Goal: Task Accomplishment & Management: Complete application form

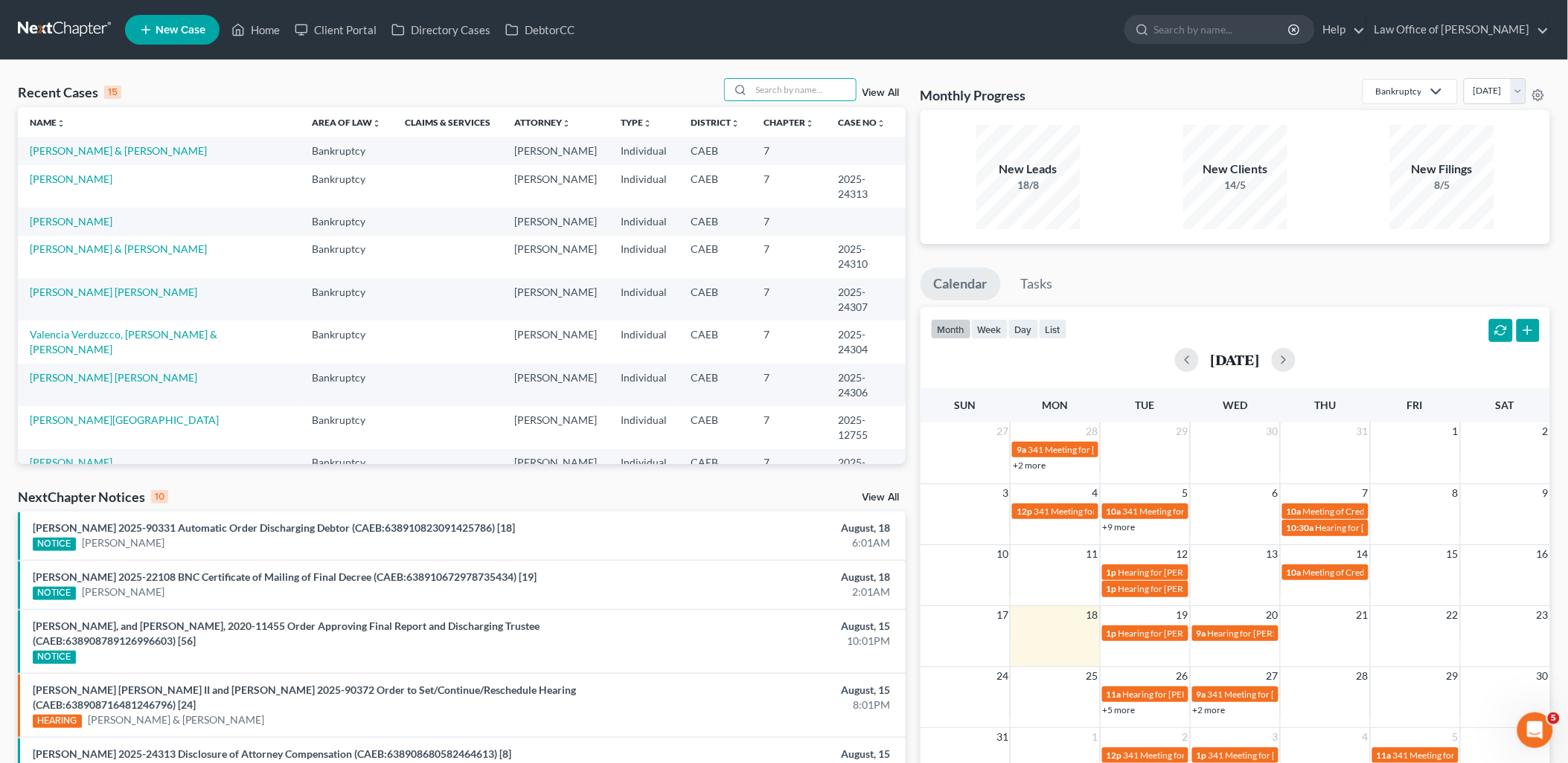
drag, startPoint x: 784, startPoint y: 85, endPoint x: 811, endPoint y: 70, distance: 30.9
click at [786, 85] on input "search" at bounding box center [803, 90] width 104 height 22
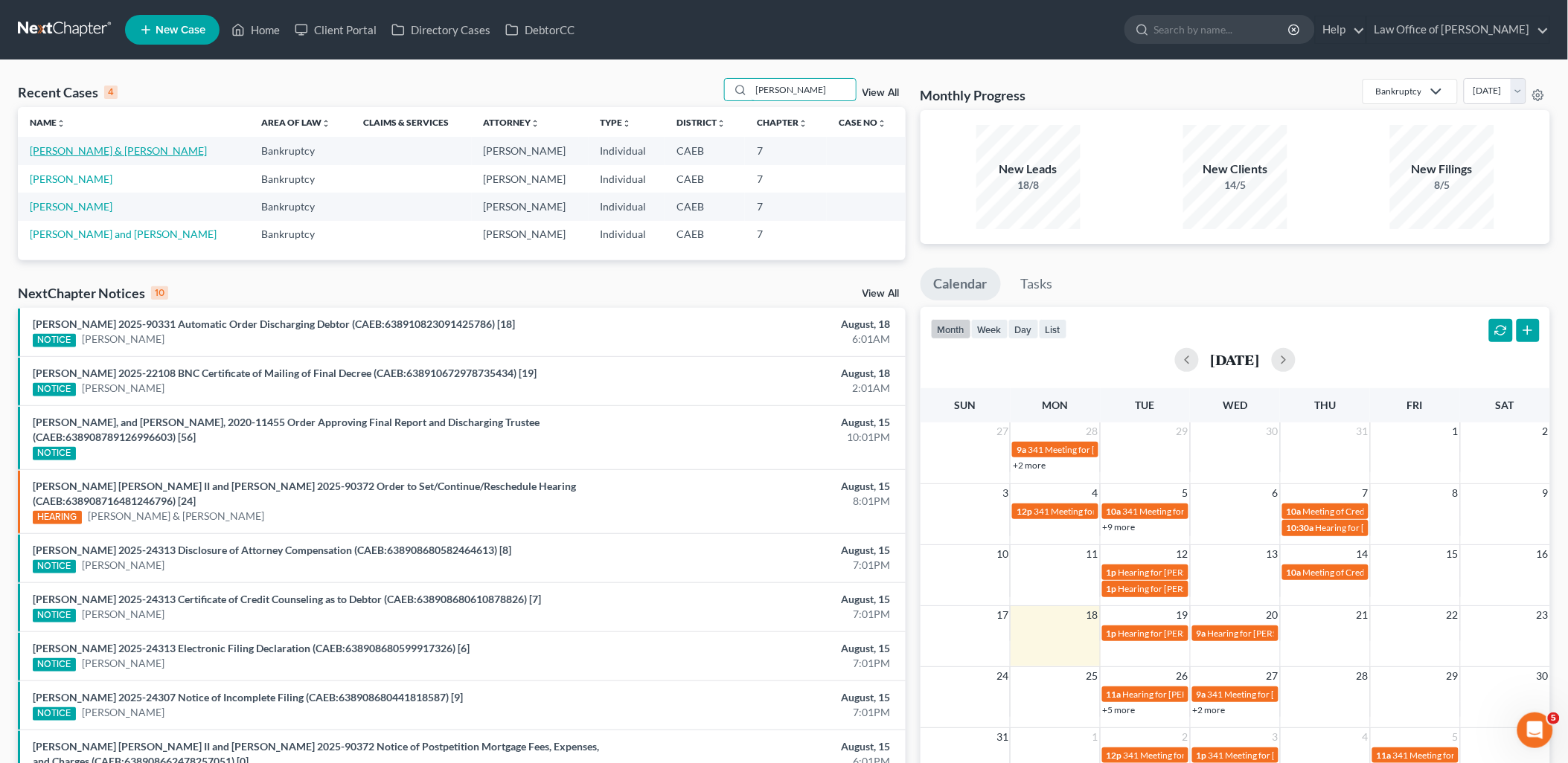
type input "delgado"
click at [91, 151] on link "[PERSON_NAME] & [PERSON_NAME]" at bounding box center [118, 151] width 177 height 12
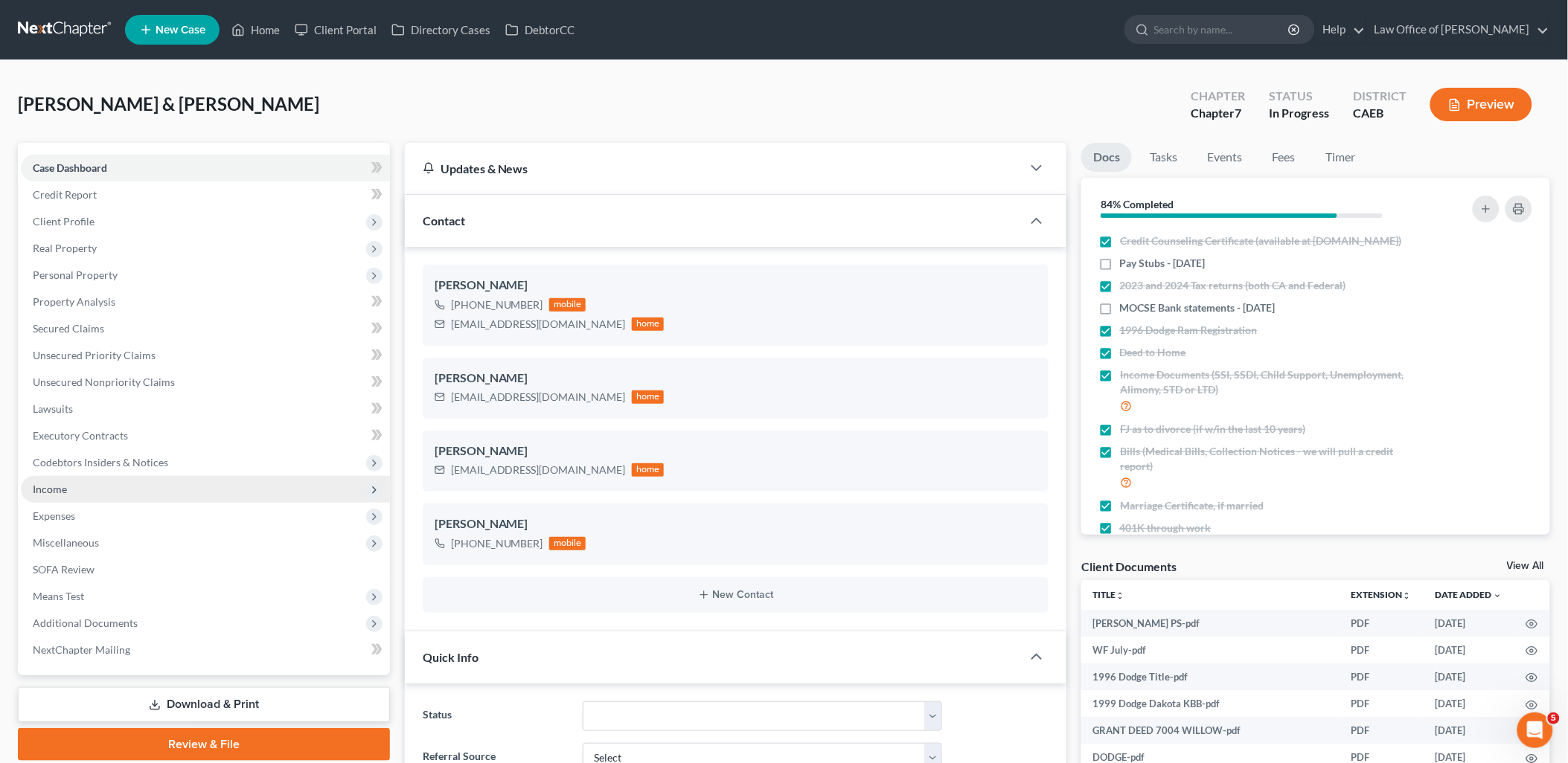
scroll to position [1548, 0]
click at [47, 485] on span "Income" at bounding box center [50, 489] width 34 height 12
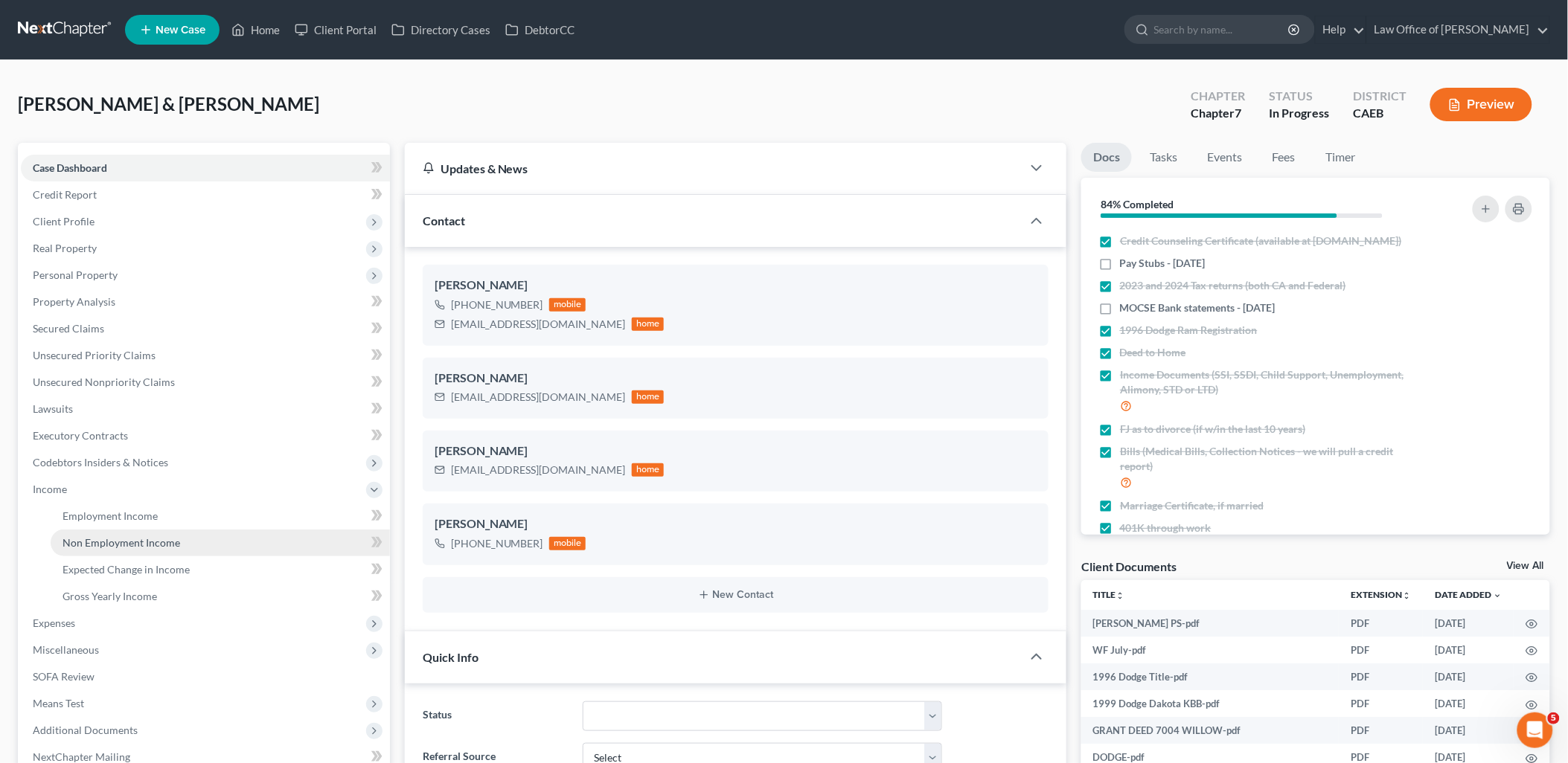
click at [90, 552] on link "Non Employment Income" at bounding box center [220, 543] width 339 height 27
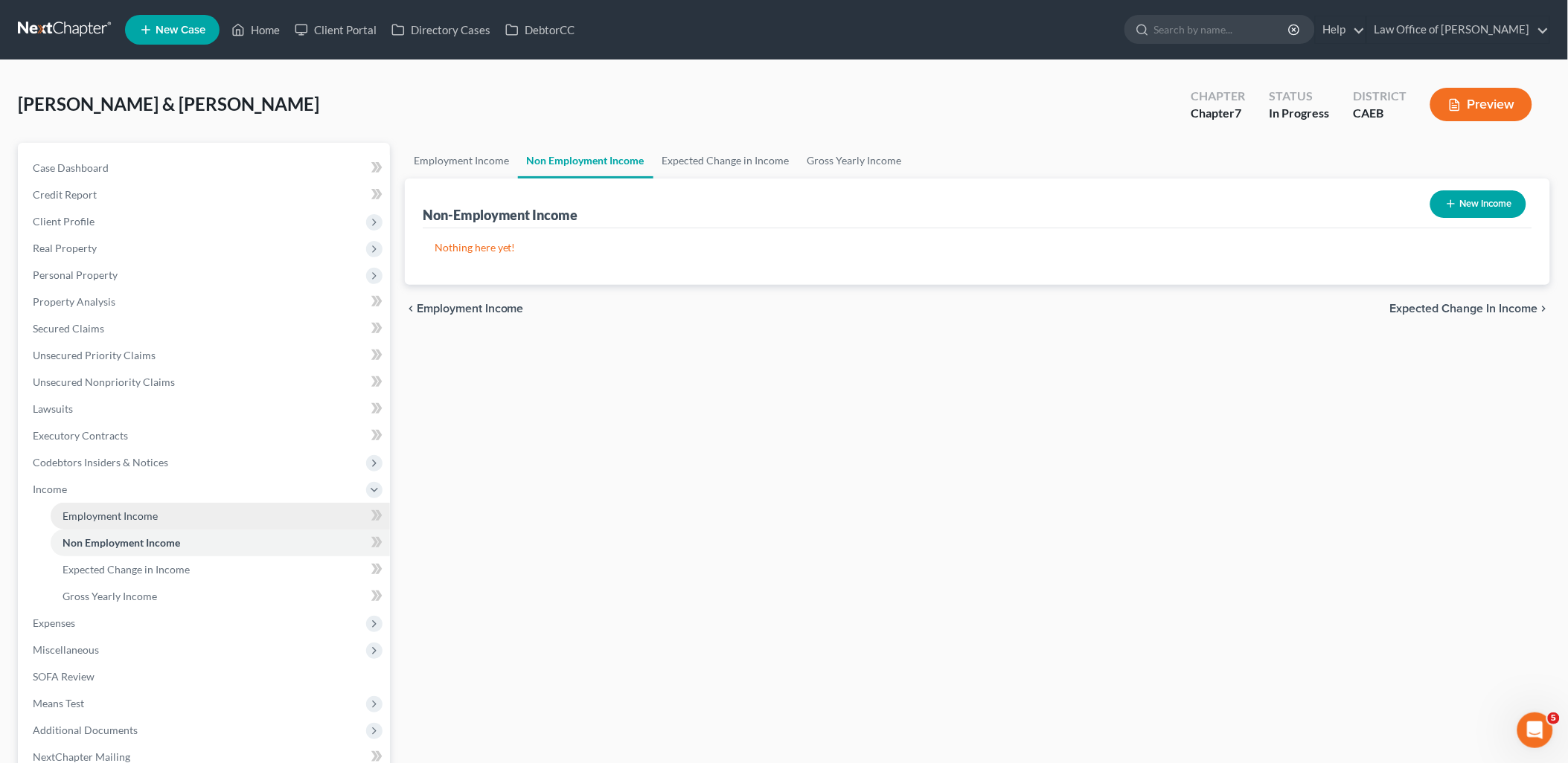
click at [108, 512] on span "Employment Income" at bounding box center [110, 516] width 95 height 12
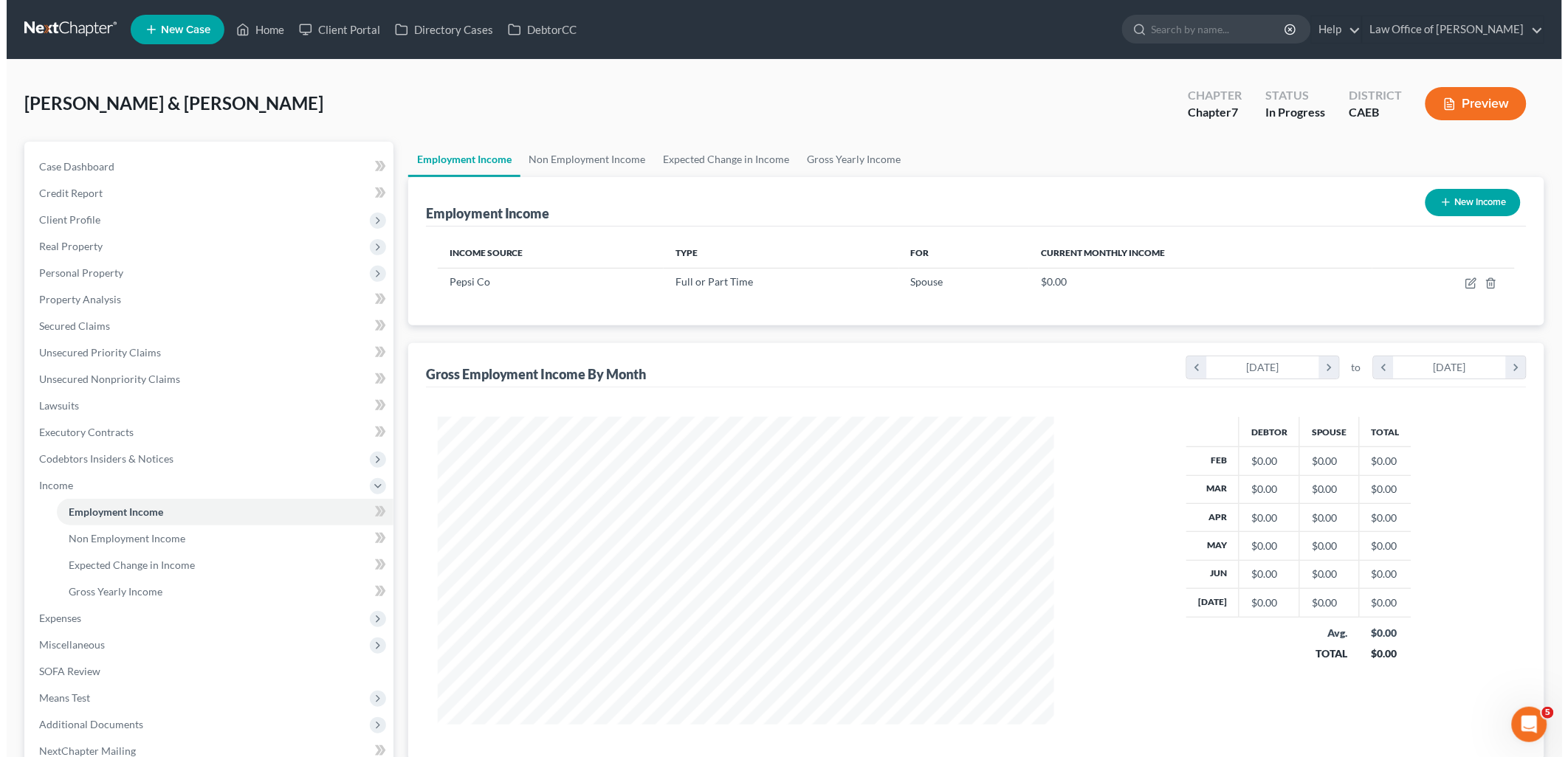
scroll to position [308, 646]
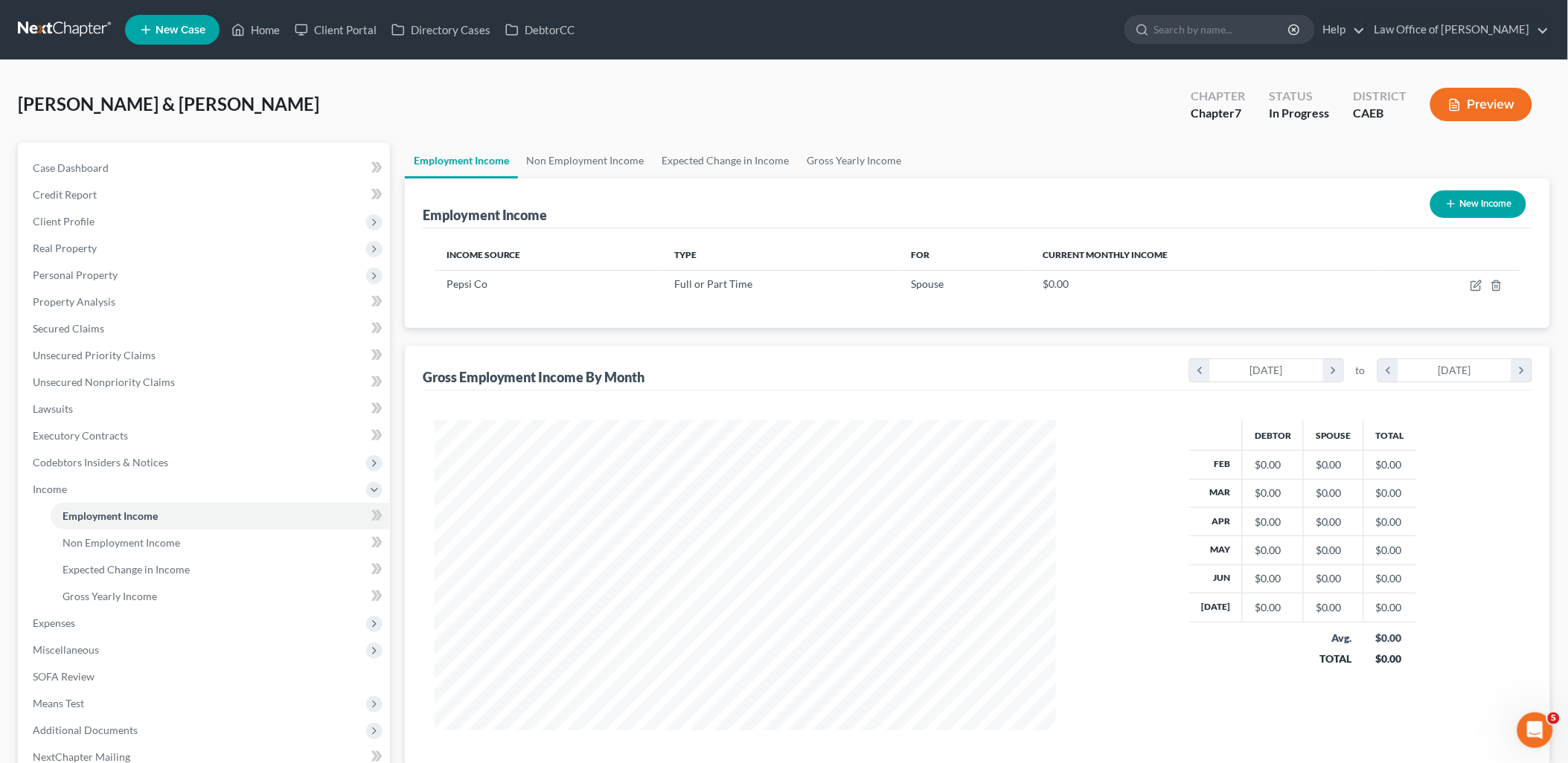
click at [1493, 196] on button "New Income" at bounding box center [1478, 203] width 96 height 27
select select "0"
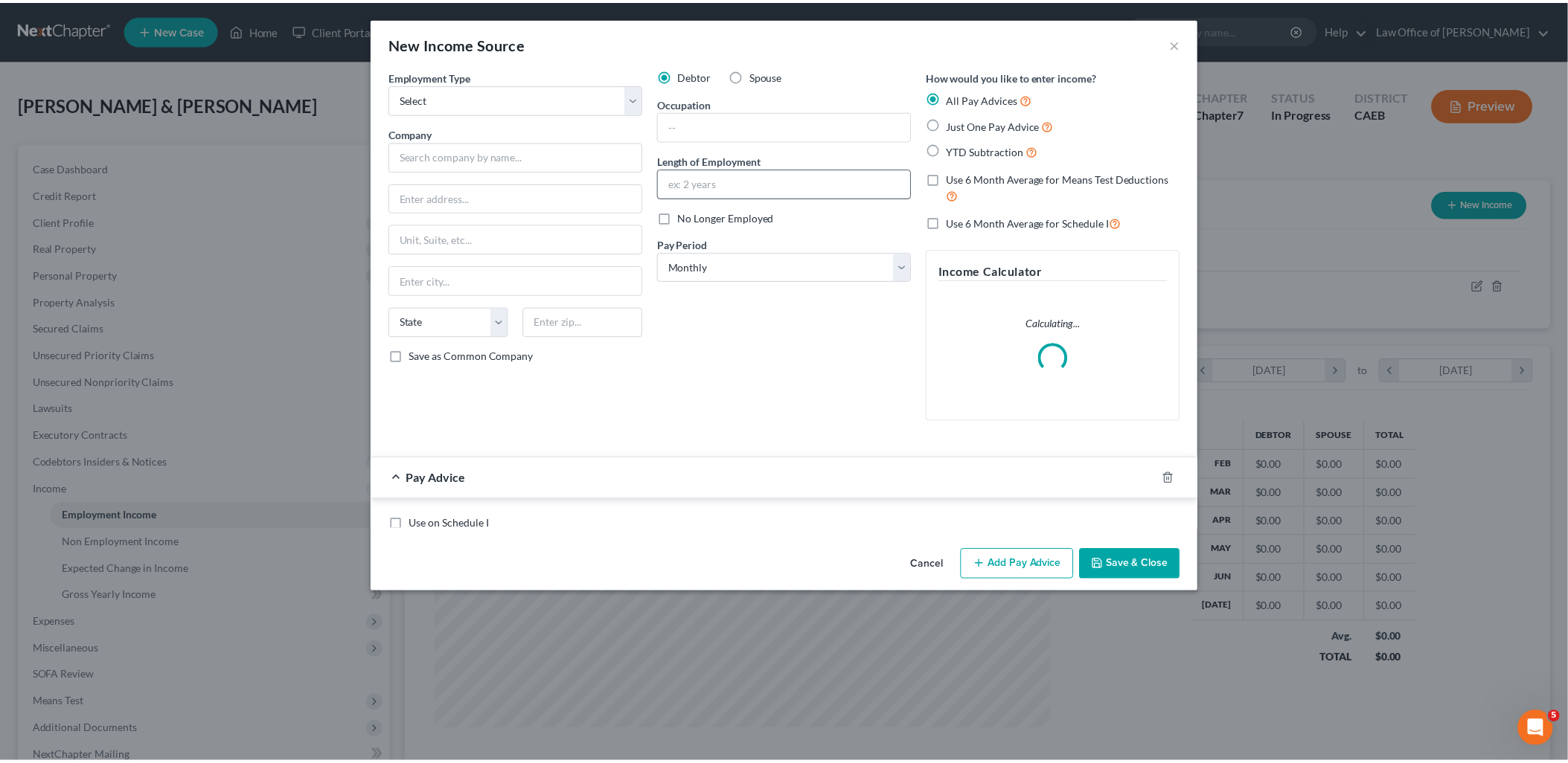
scroll to position [314, 656]
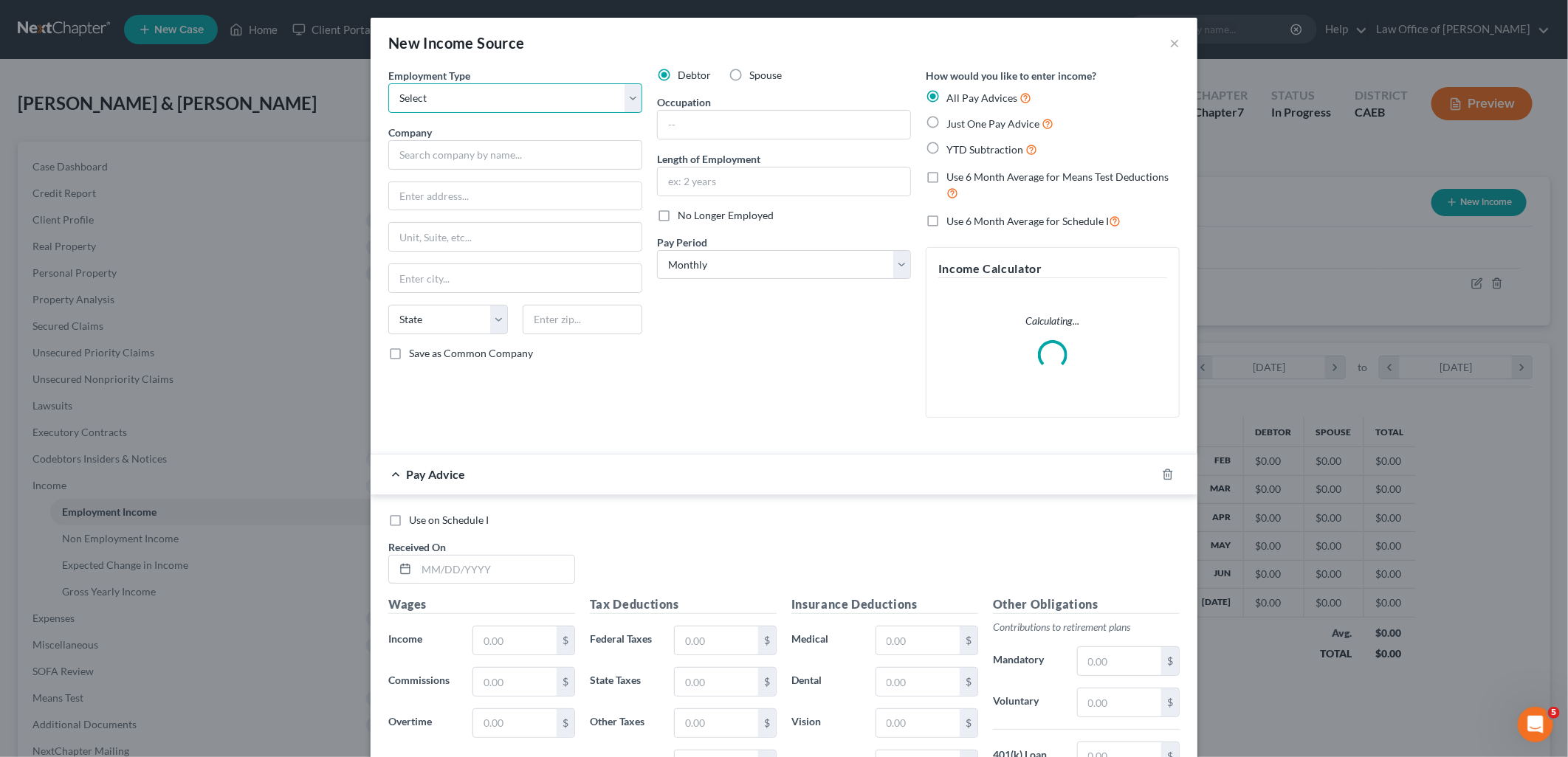
click at [484, 101] on select "Select Full or Part Time Employment Self Employment" at bounding box center [515, 98] width 254 height 29
select select "1"
click at [388, 83] on select "Select Full or Part Time Employment Self Employment" at bounding box center [515, 98] width 254 height 29
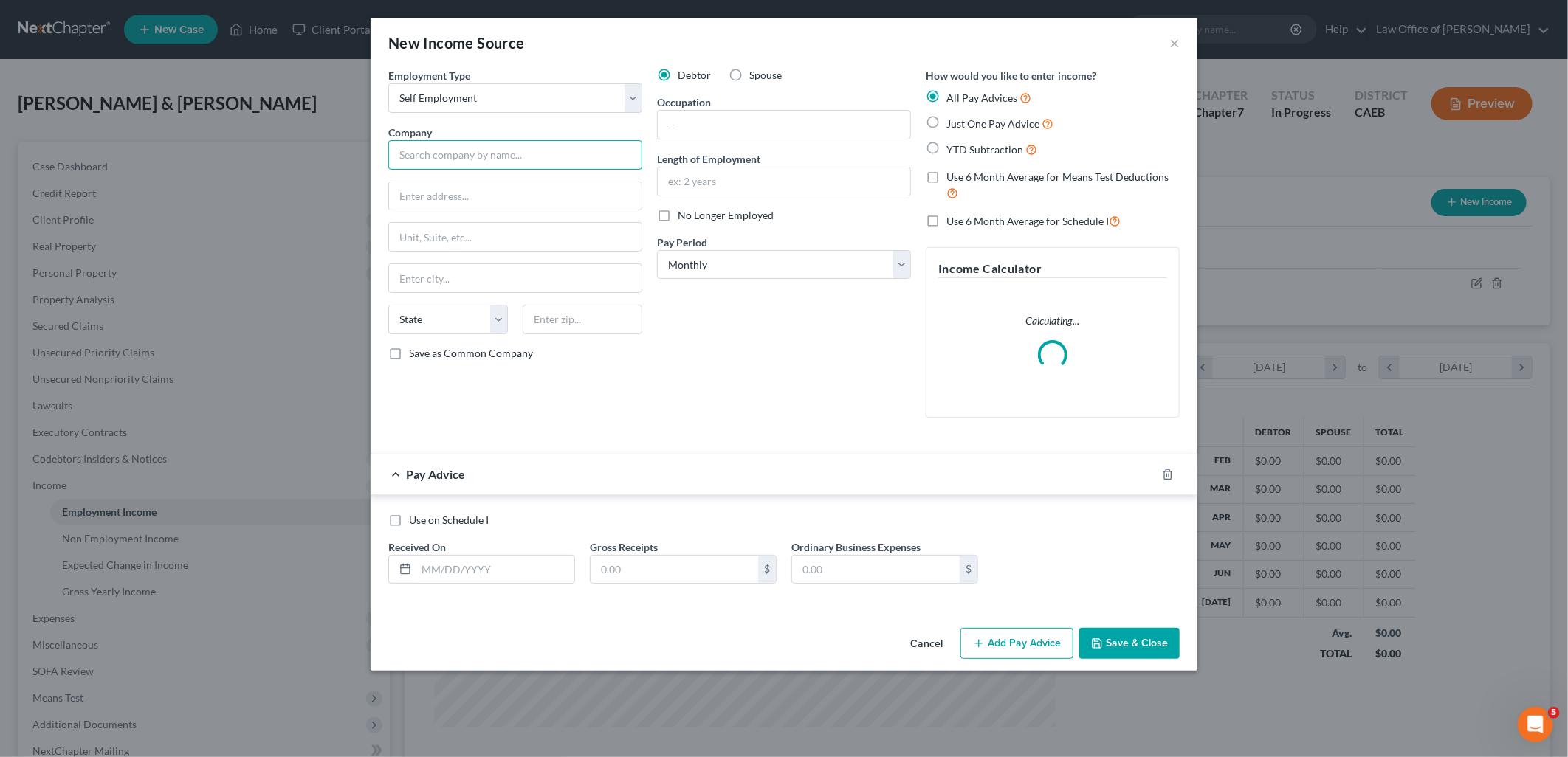
click at [451, 152] on input "text" at bounding box center [515, 155] width 254 height 29
type input "W"
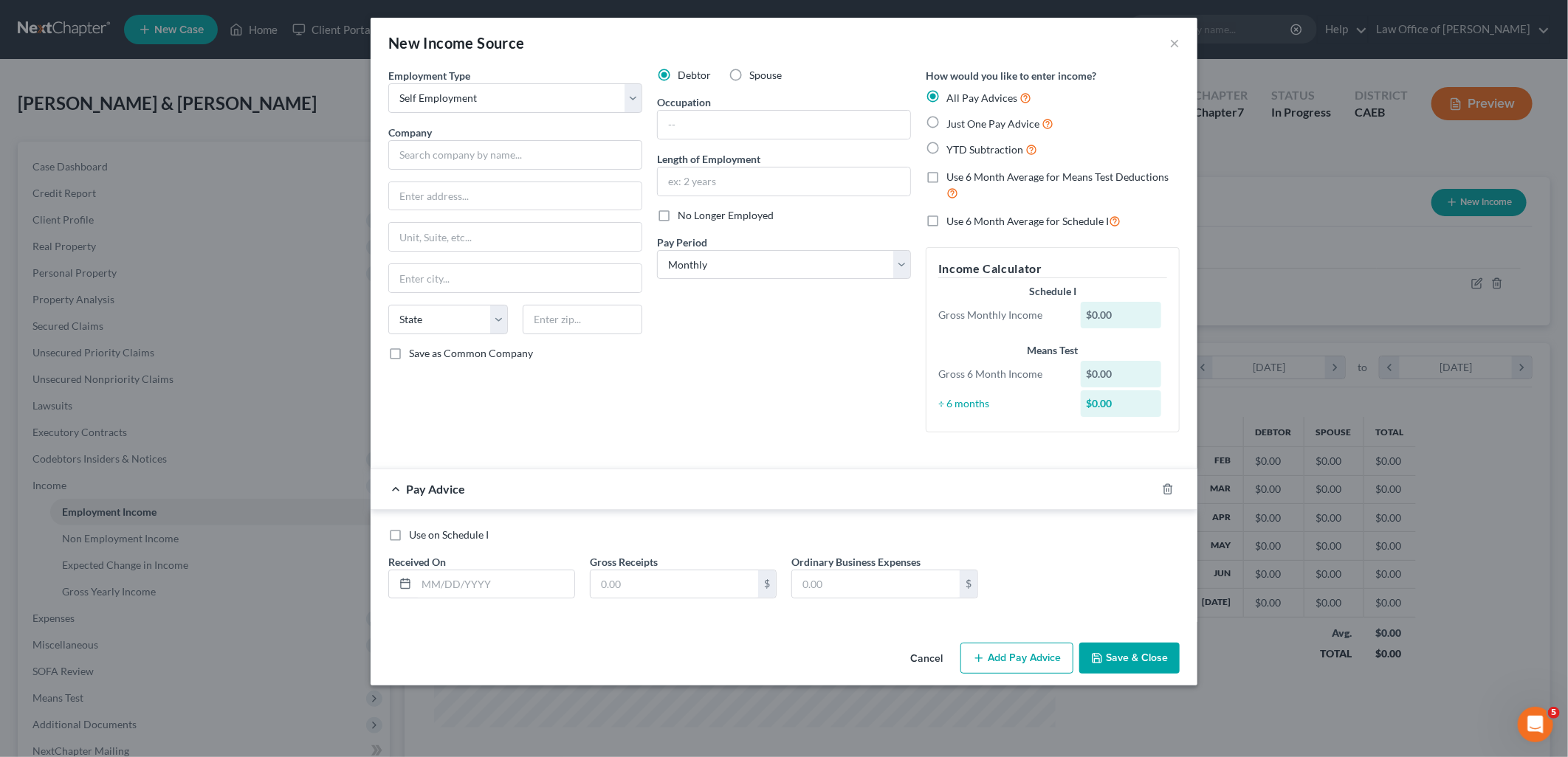
click at [749, 69] on label "Spouse" at bounding box center [766, 75] width 32 height 15
click at [756, 69] on input "Spouse" at bounding box center [760, 72] width 9 height 9
radio input "true"
click at [718, 182] on input "text" at bounding box center [784, 182] width 253 height 28
drag, startPoint x: 734, startPoint y: 177, endPoint x: 577, endPoint y: 189, distance: 157.5
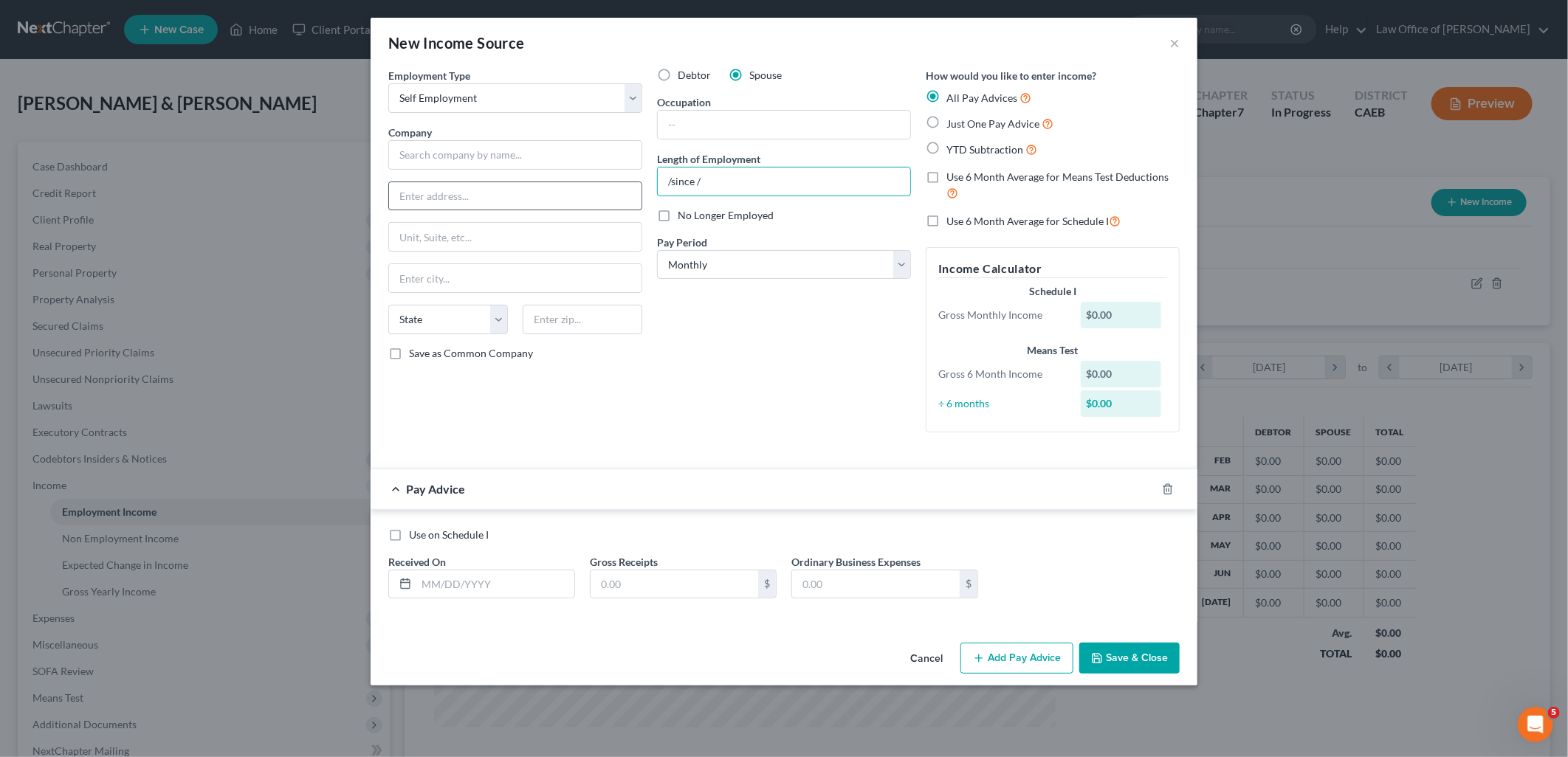
click at [578, 189] on div "Employment Type * Select Full or Part Time Employment Self Employment Company *…" at bounding box center [784, 262] width 806 height 389
type input "since 7/1/2025"
click at [972, 119] on span "Just One Pay Advice" at bounding box center [993, 123] width 93 height 12
click at [962, 119] on input "Just One Pay Advice" at bounding box center [957, 120] width 9 height 9
radio input "true"
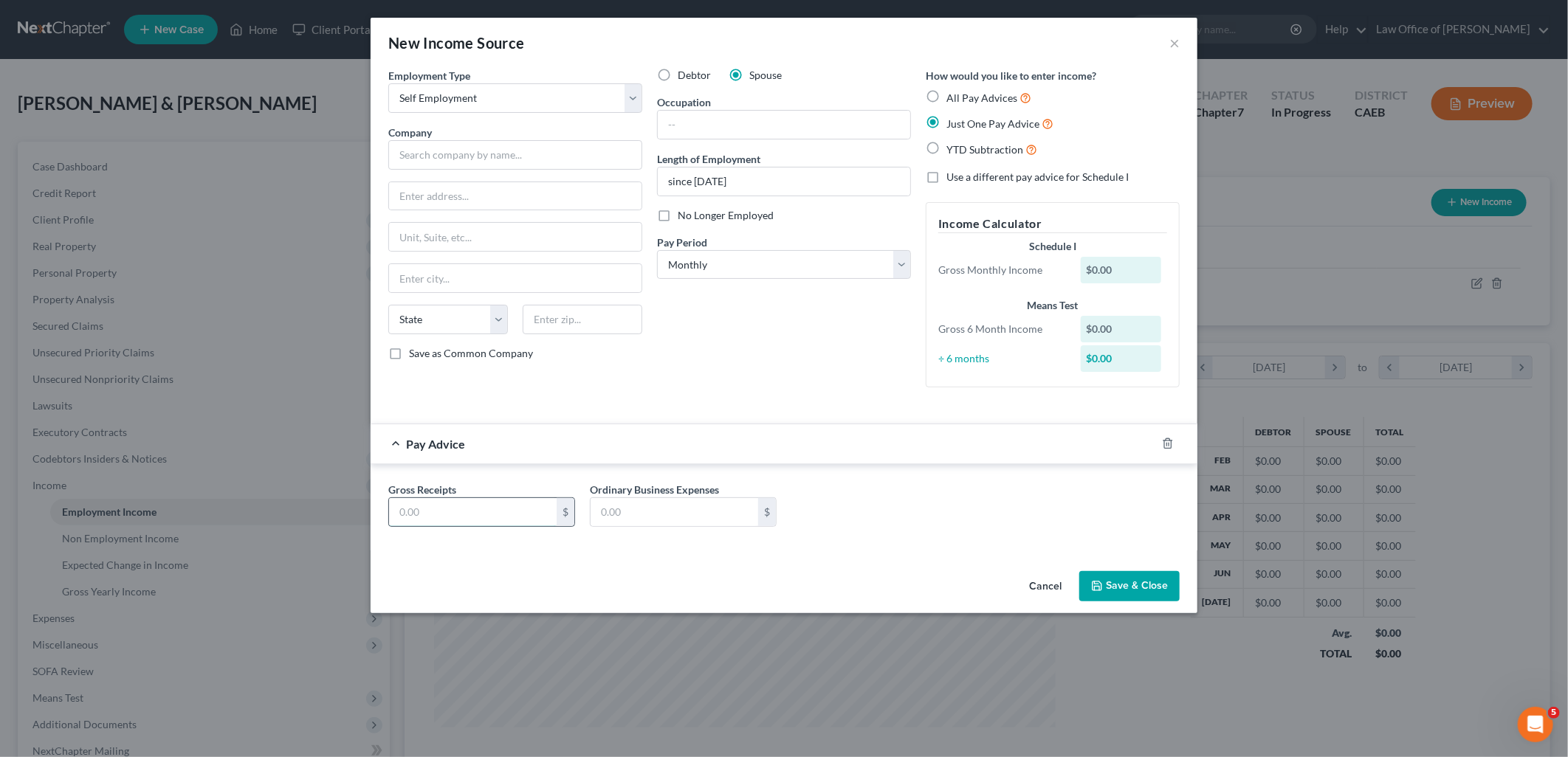
click at [498, 501] on input "text" at bounding box center [473, 512] width 168 height 28
type input "25,230.00"
type input "17,514.11"
click at [1144, 588] on button "Save & Close" at bounding box center [1129, 587] width 100 height 31
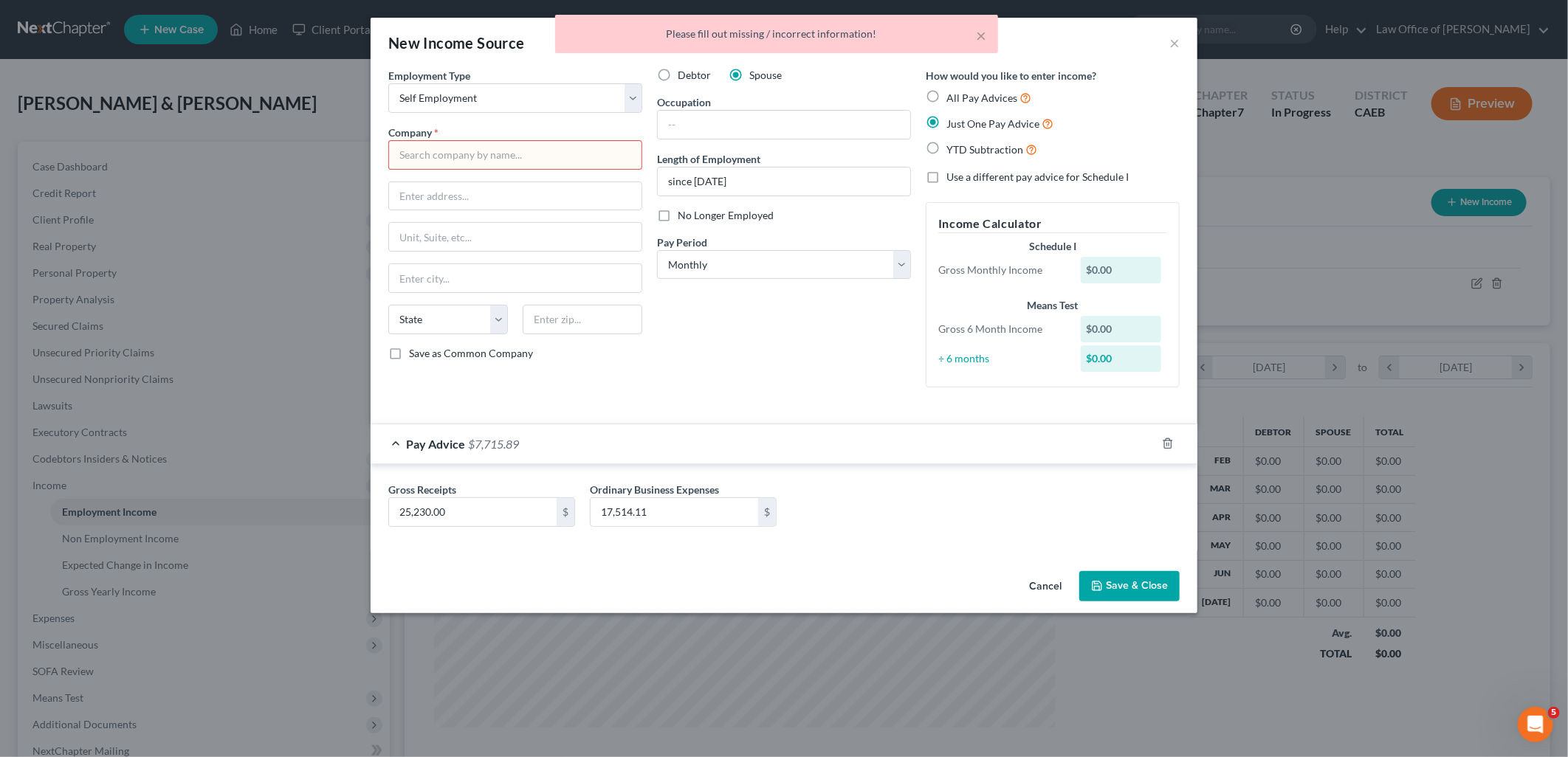
click at [488, 151] on input "text" at bounding box center [515, 155] width 254 height 29
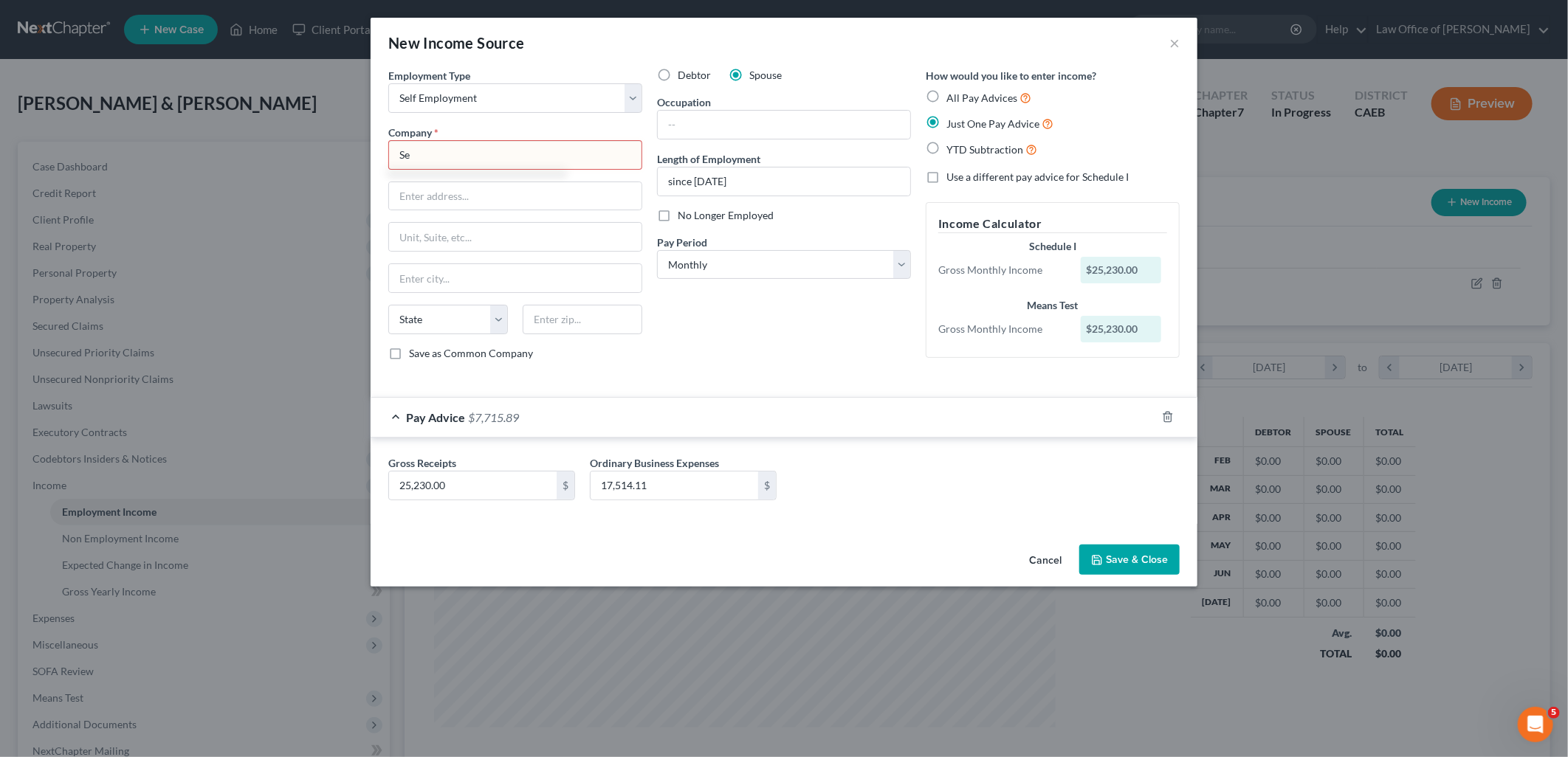
type input "S"
type input "dba Juan Delgado"
click at [725, 123] on input "text" at bounding box center [784, 125] width 253 height 28
click at [819, 122] on input "water truck contract" at bounding box center [784, 125] width 253 height 28
type input "water truck contract"
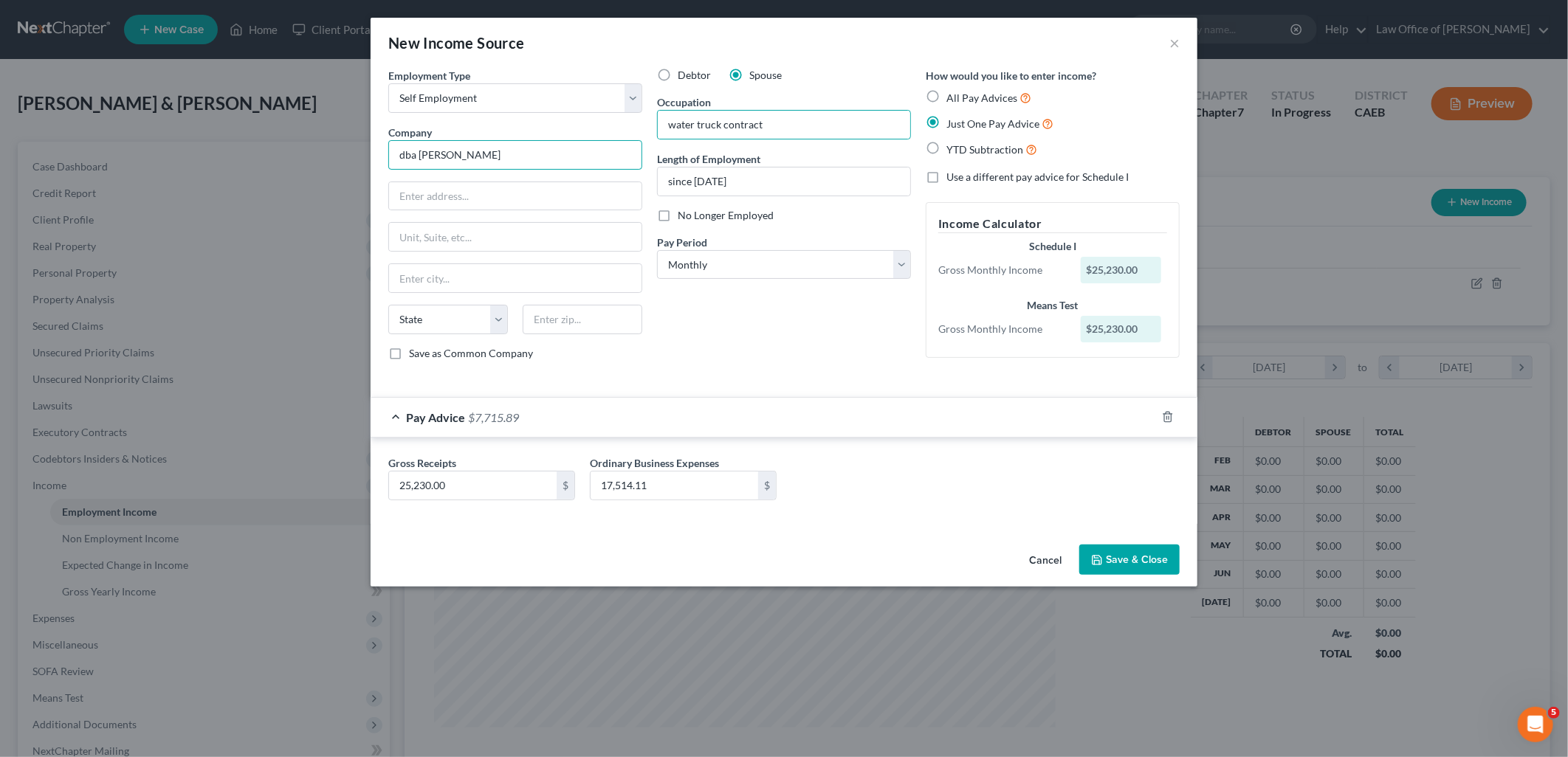
click at [524, 152] on input "dba Juan Delgado" at bounding box center [515, 155] width 254 height 29
click at [1141, 560] on button "Save & Close" at bounding box center [1129, 560] width 100 height 31
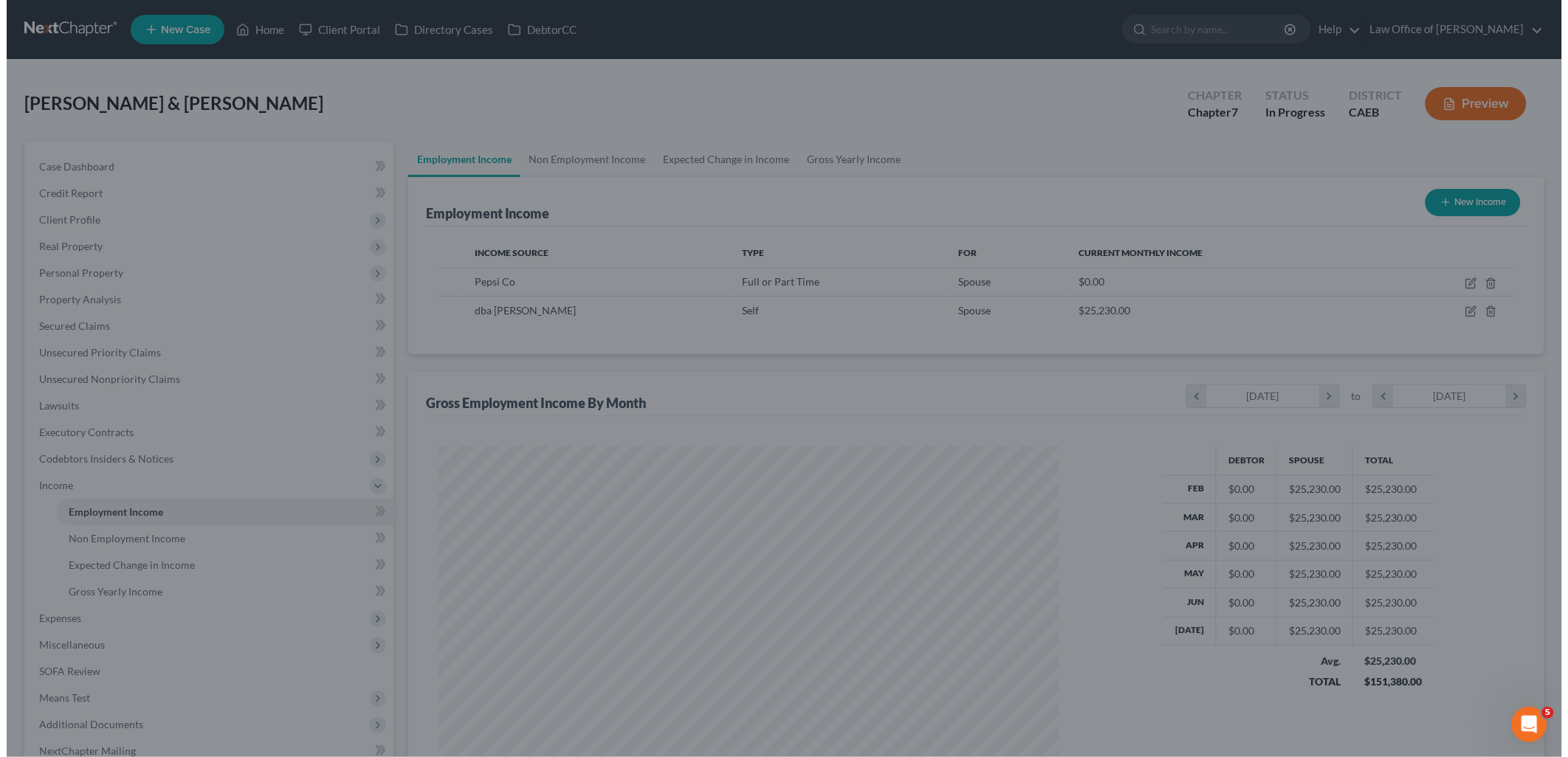
scroll to position [737827, 737533]
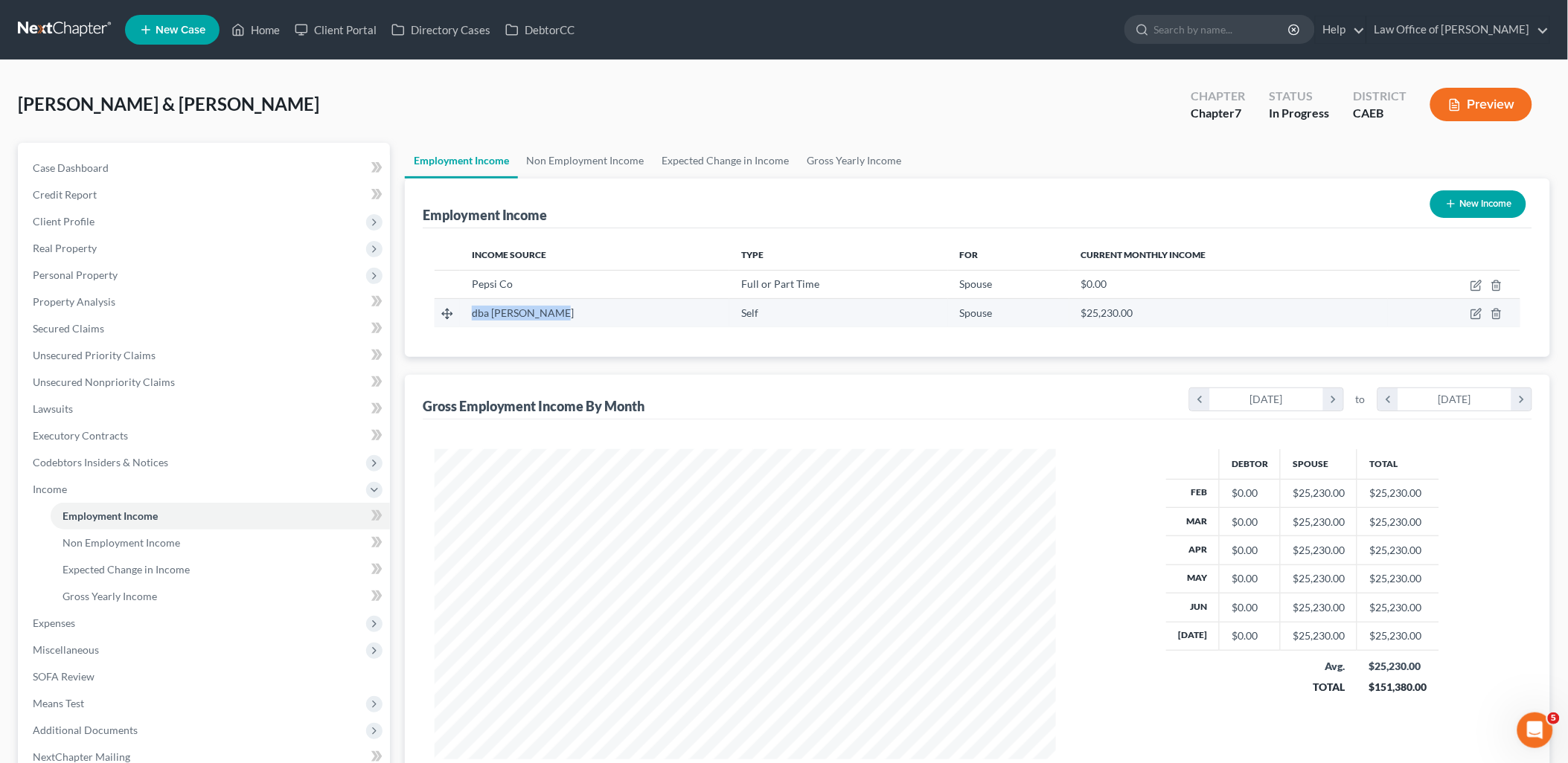
drag, startPoint x: 472, startPoint y: 314, endPoint x: 554, endPoint y: 311, distance: 82.1
click at [554, 311] on td "dba Juan Delgado" at bounding box center [594, 313] width 269 height 28
copy span "dba Juan Delgado"
click at [1477, 196] on button "New Income" at bounding box center [1478, 203] width 96 height 27
select select "0"
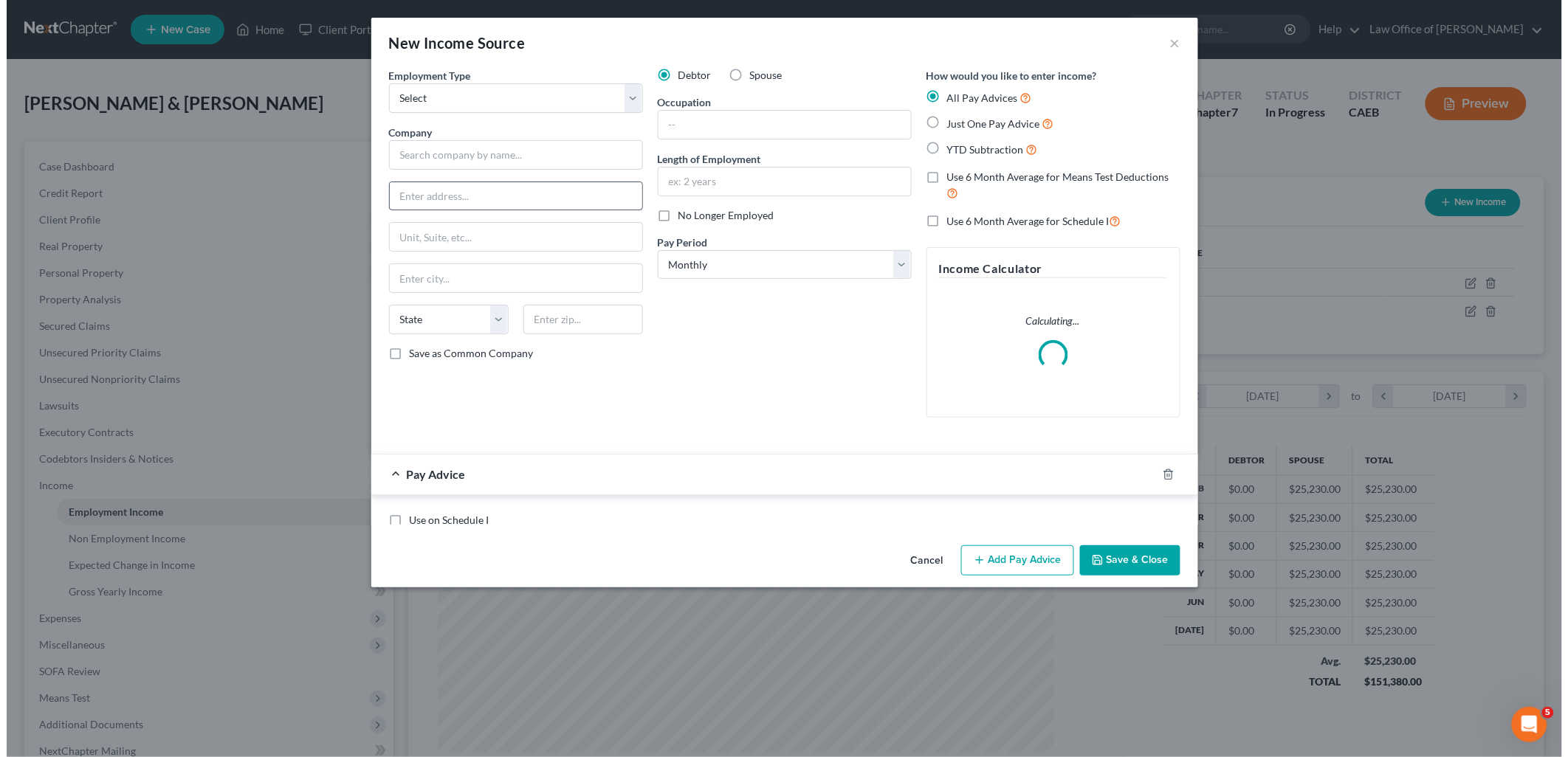
scroll to position [311, 651]
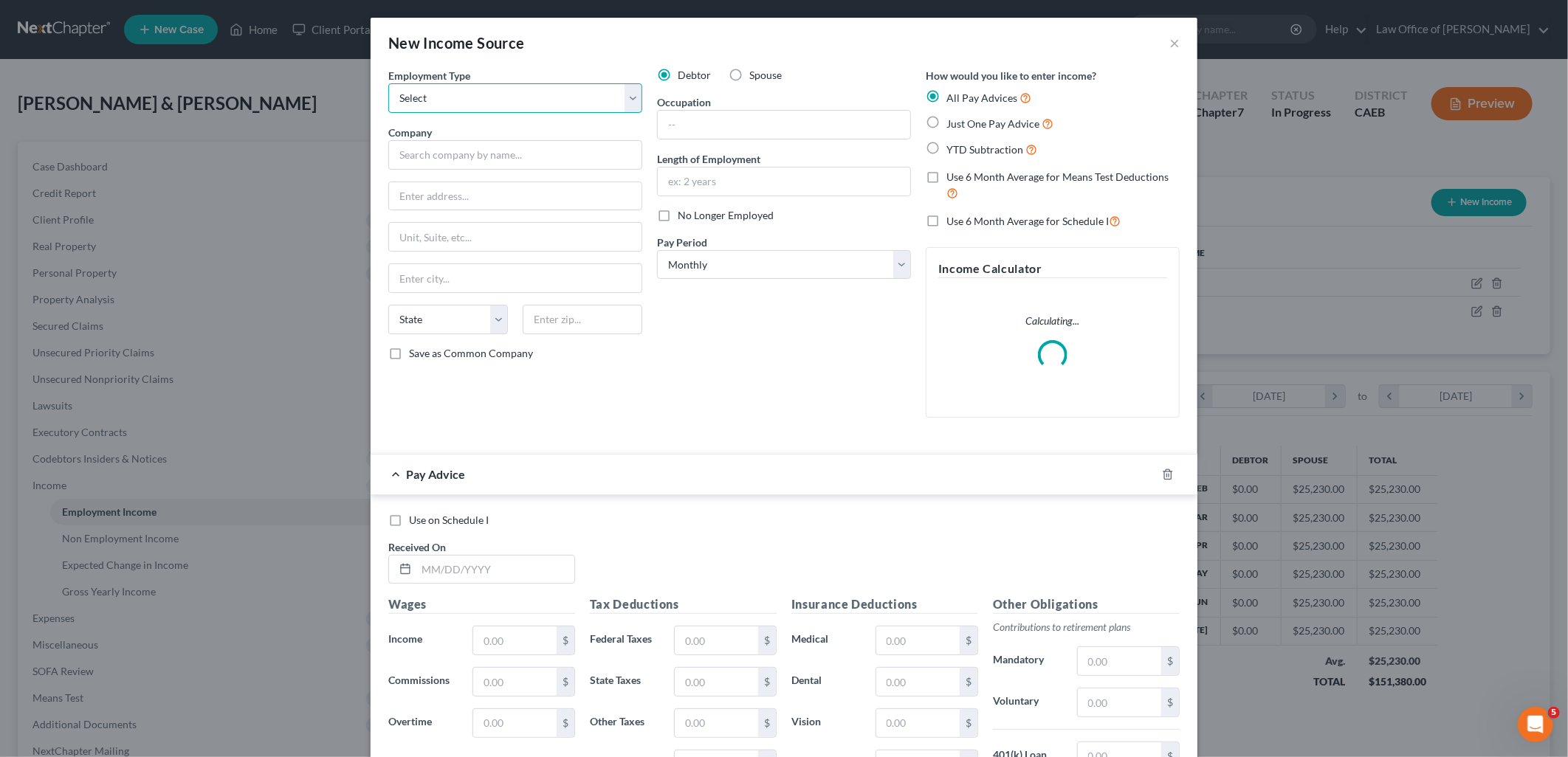
click at [477, 95] on select "Select Full or Part Time Employment Self Employment" at bounding box center [515, 98] width 254 height 29
select select "0"
click at [388, 83] on select "Select Full or Part Time Employment Self Employment" at bounding box center [515, 98] width 254 height 29
click at [463, 148] on input "text" at bounding box center [515, 155] width 254 height 29
paste input "dba Juan Delgado"
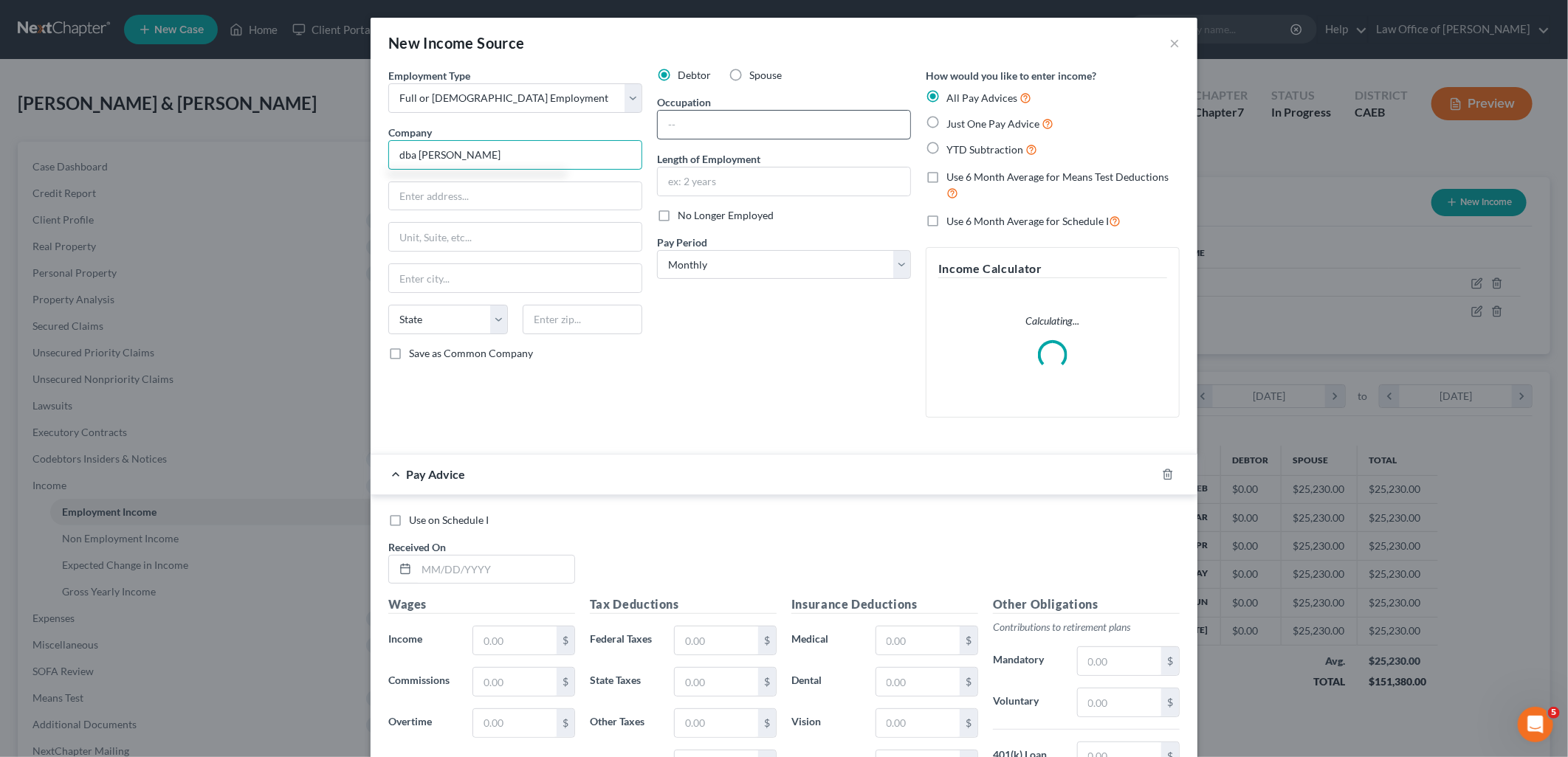
type input "dba Juan Delgado"
click at [720, 120] on input "text" at bounding box center [784, 125] width 253 height 28
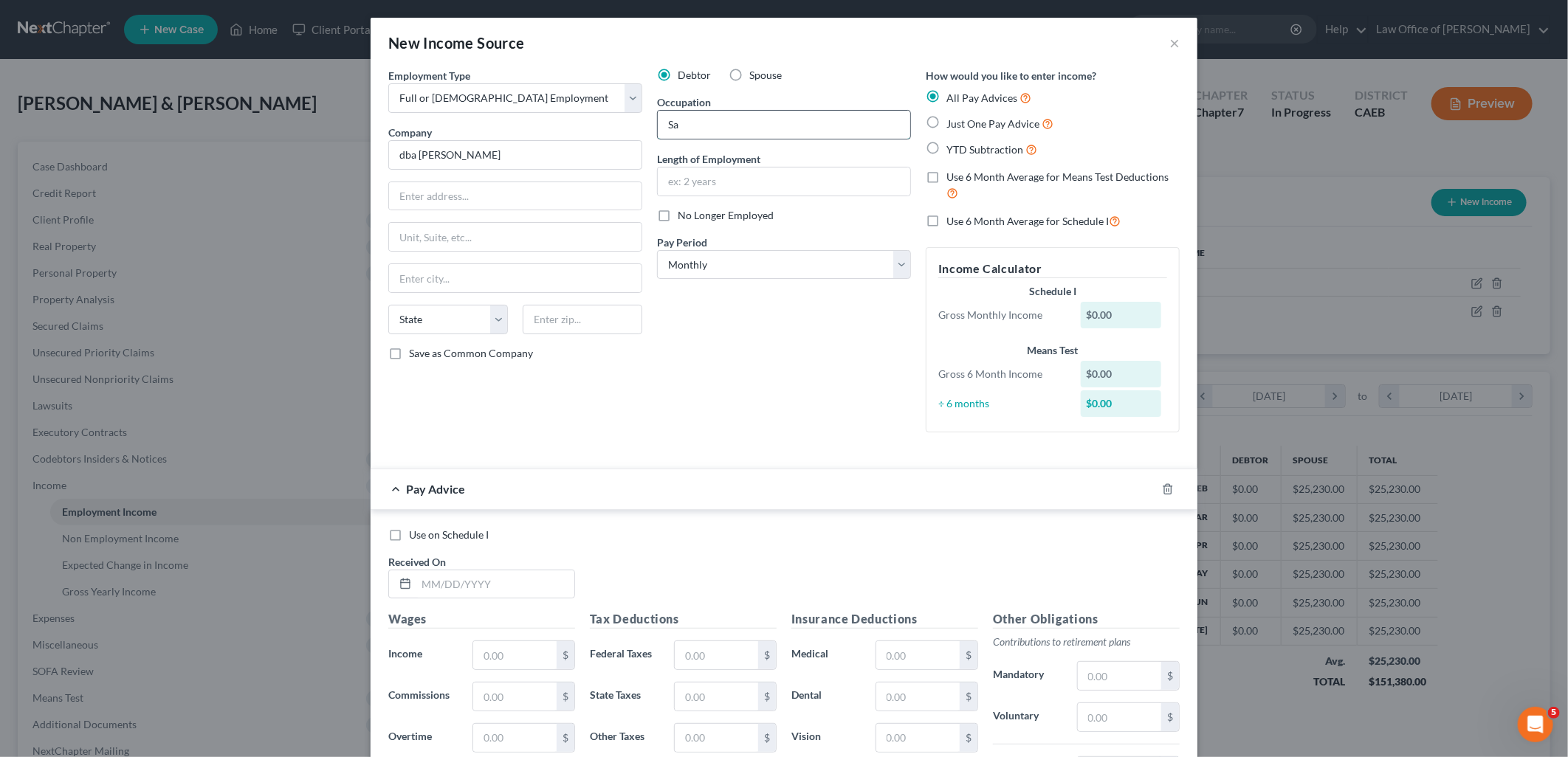
type input "S"
type input "owner/operator"
type input "since 7/2025"
click at [966, 116] on label "Just One Pay Advice" at bounding box center [1000, 124] width 107 height 17
click at [962, 116] on input "Just One Pay Advice" at bounding box center [957, 120] width 9 height 9
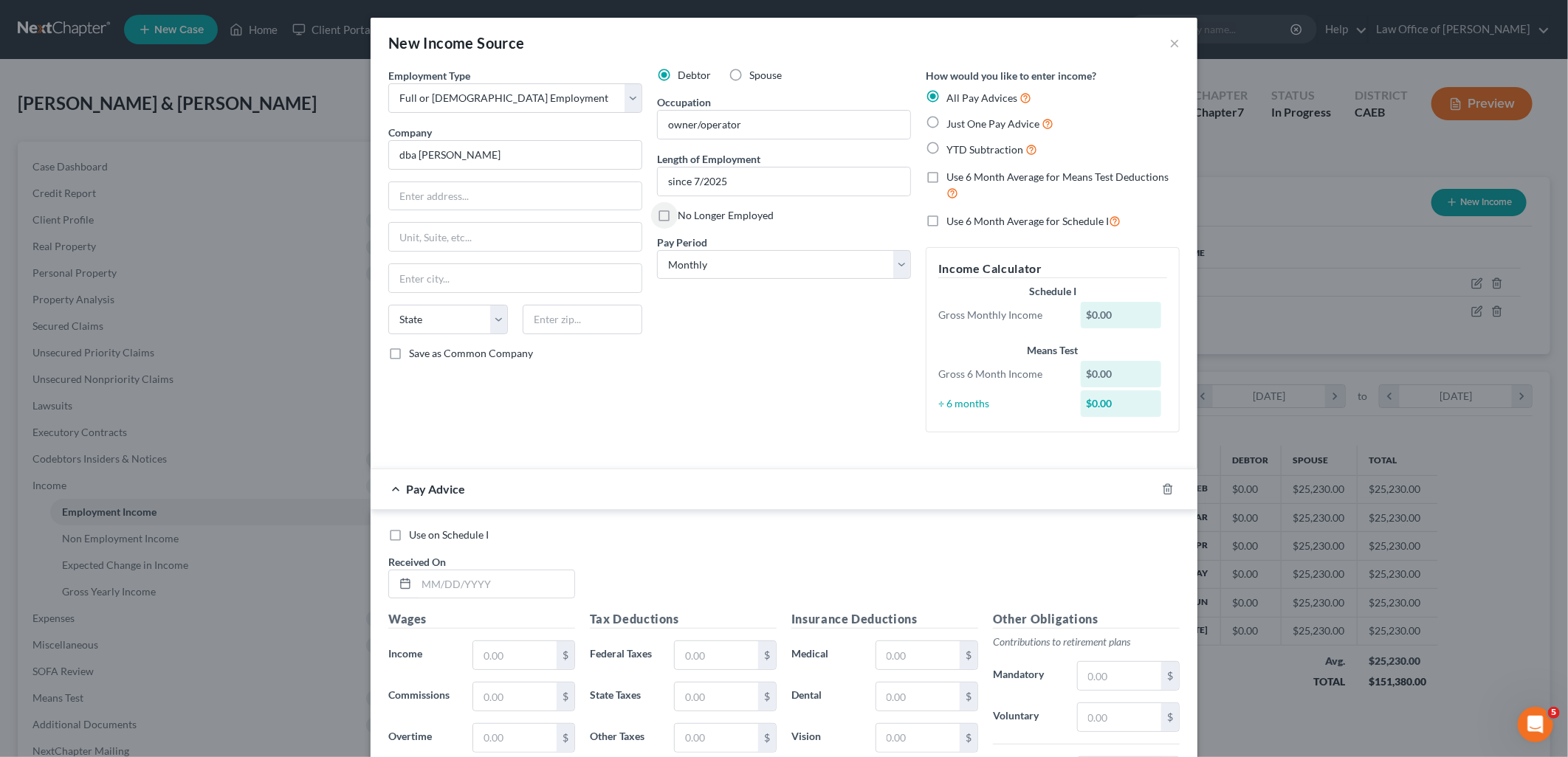
radio input "true"
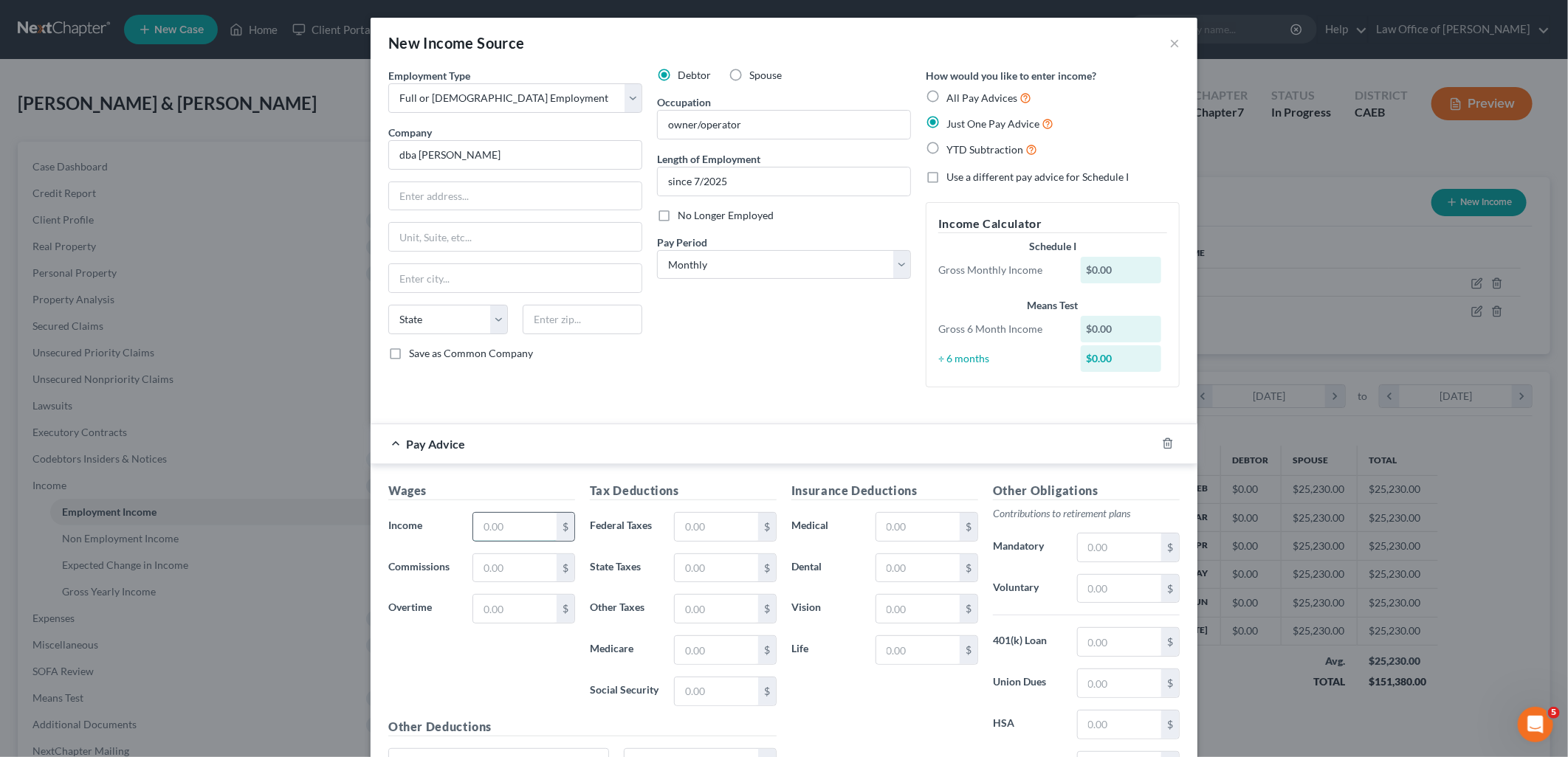
click at [511, 525] on input "text" at bounding box center [514, 527] width 83 height 28
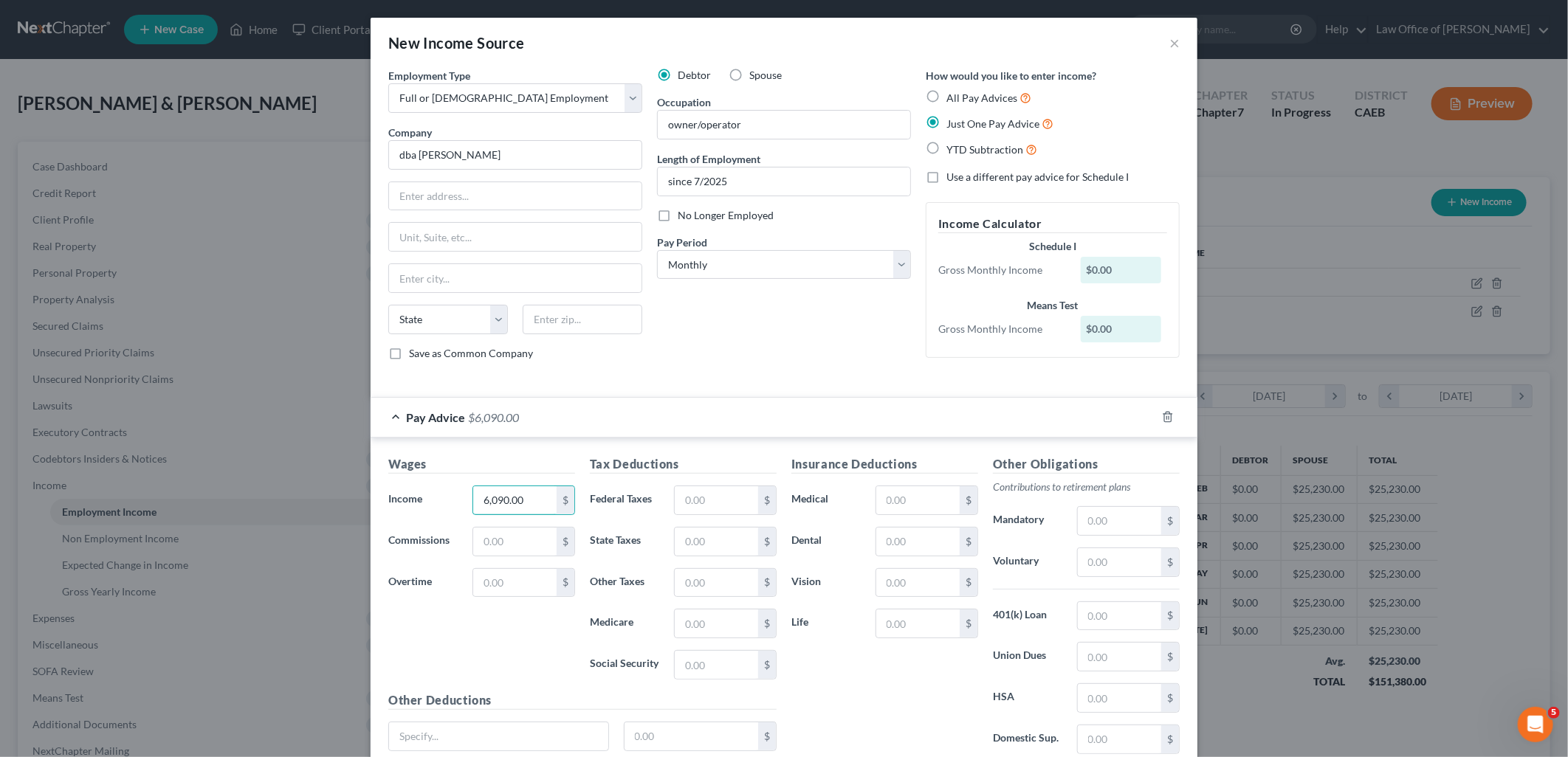
type input "6,090.00"
drag, startPoint x: 761, startPoint y: 342, endPoint x: 803, endPoint y: 387, distance: 61.6
click at [761, 342] on div "Debtor Spouse Occupation owner/operator Length of Employment since 7/2025 No Lo…" at bounding box center [783, 220] width 269 height 305
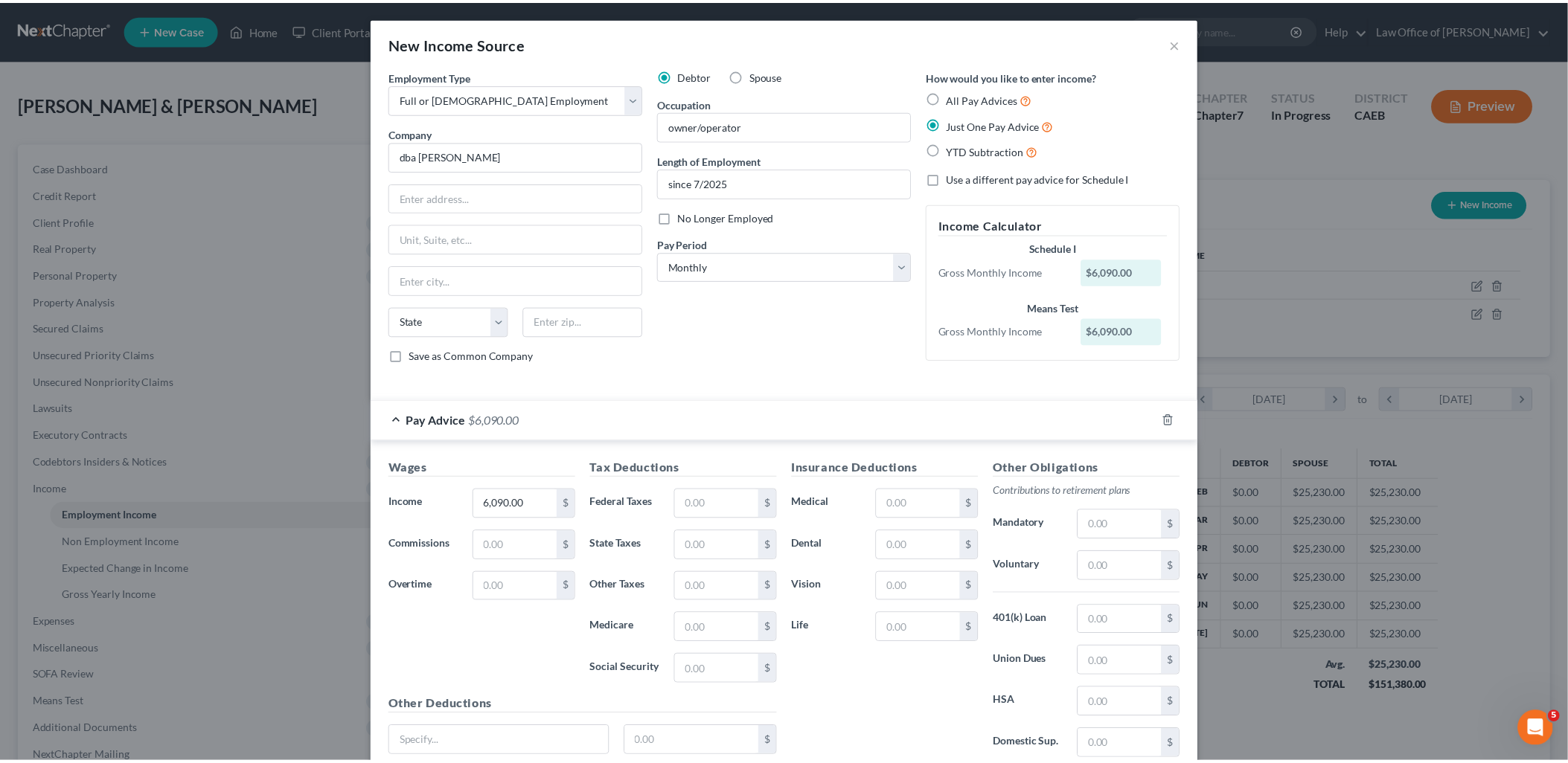
scroll to position [123, 0]
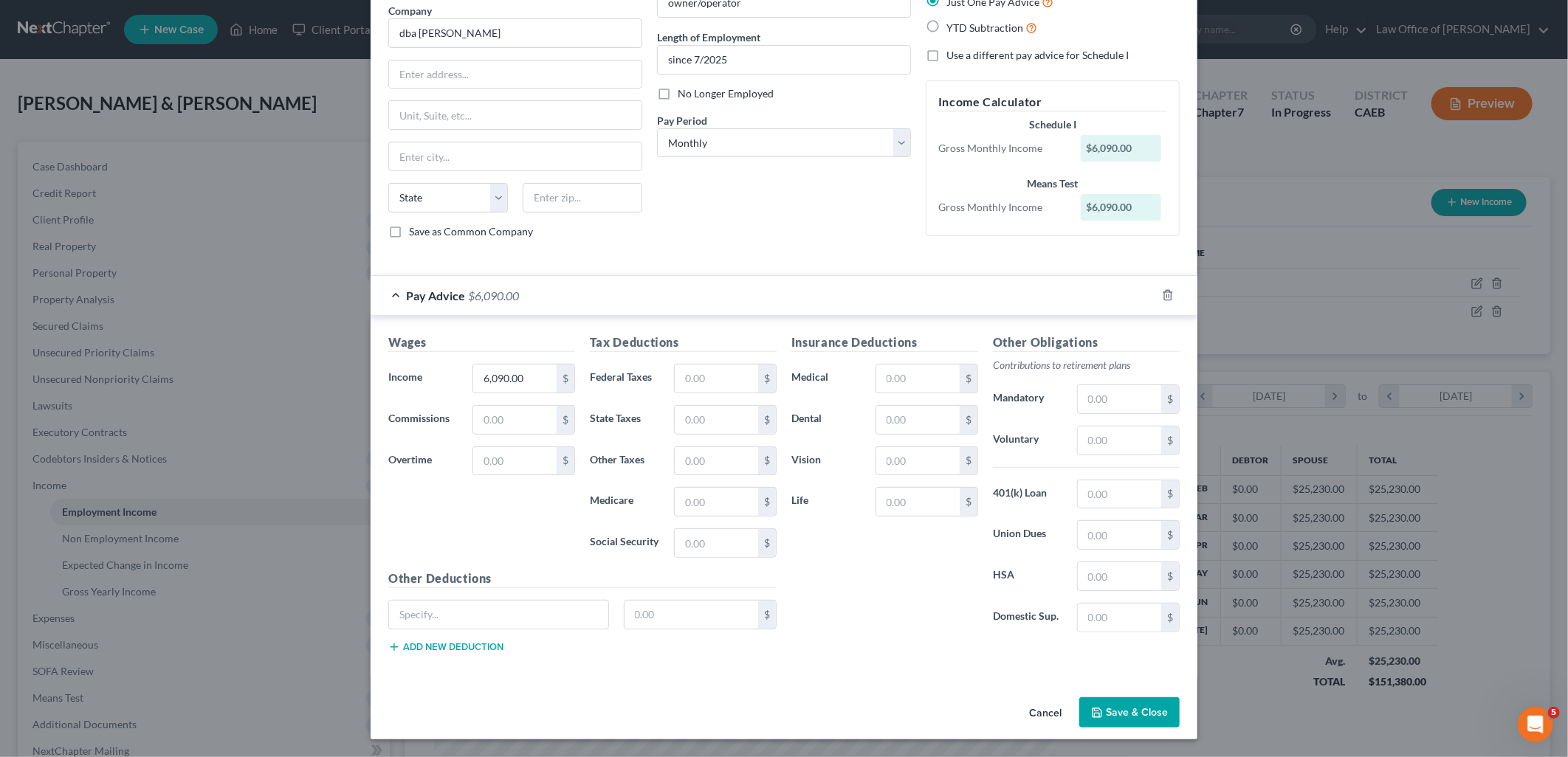
click at [1161, 713] on button "Save & Close" at bounding box center [1129, 713] width 100 height 31
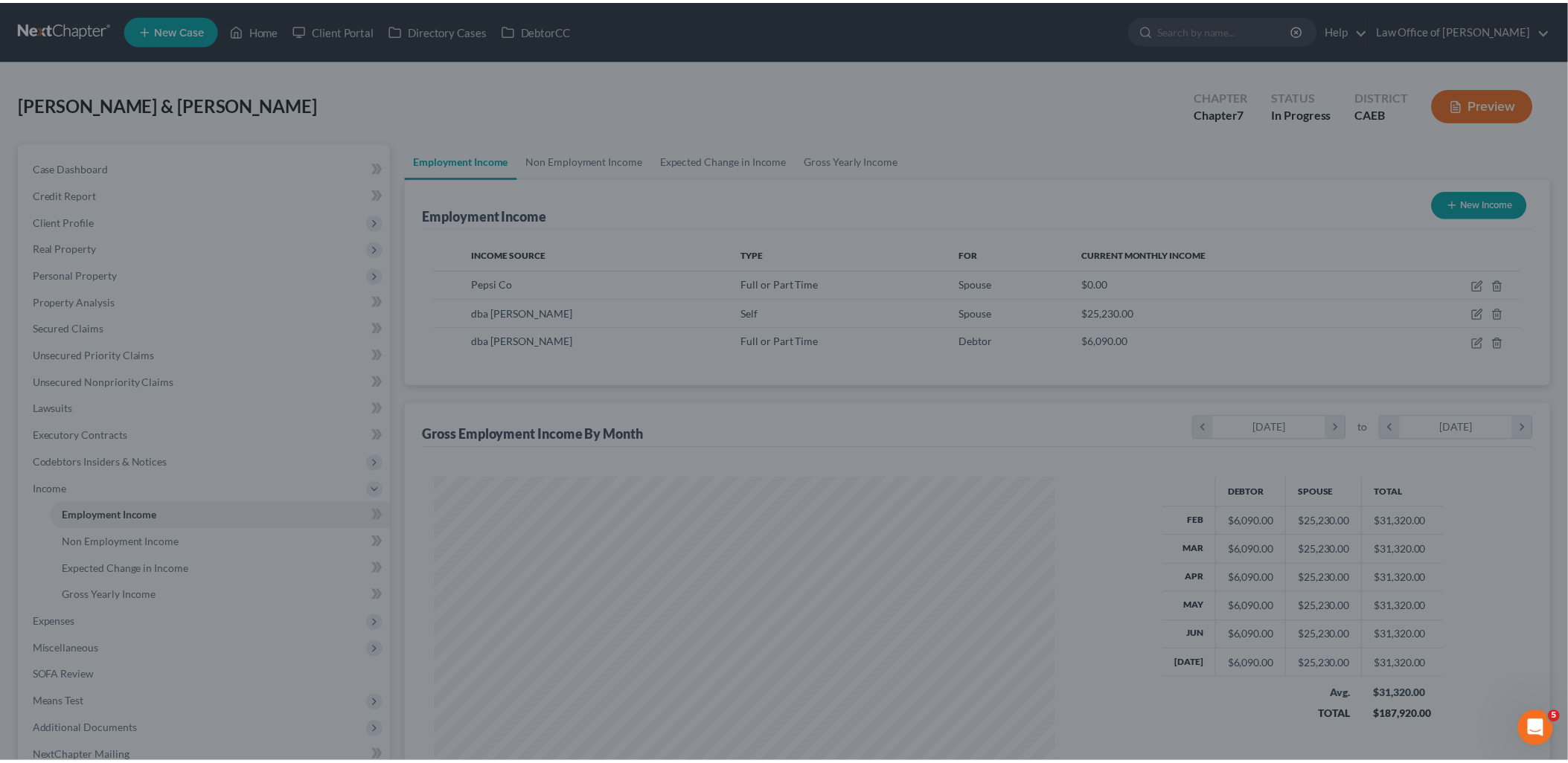
scroll to position [743675, 743375]
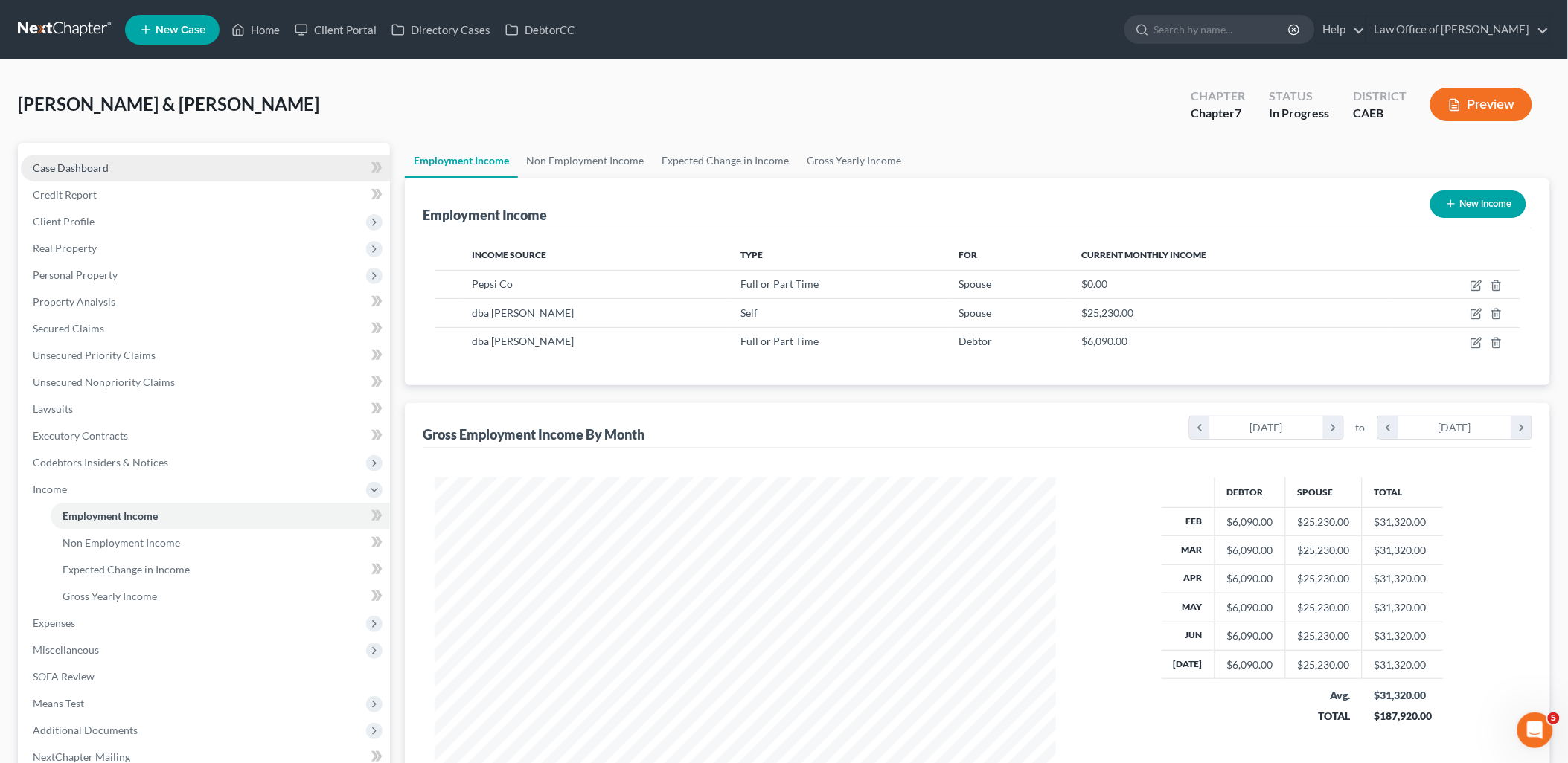
click at [78, 164] on span "Case Dashboard" at bounding box center [71, 168] width 76 height 12
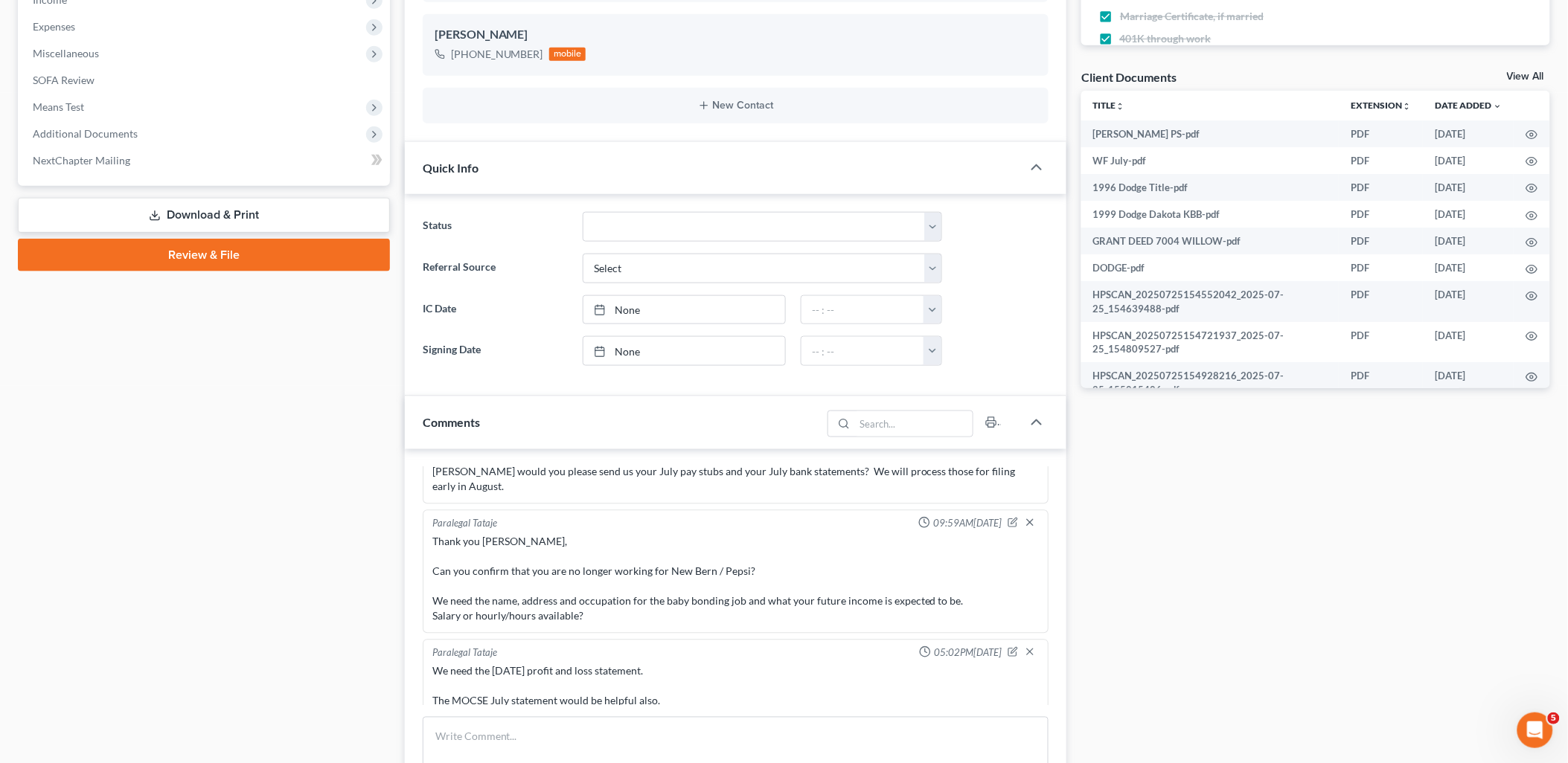
scroll to position [495, 0]
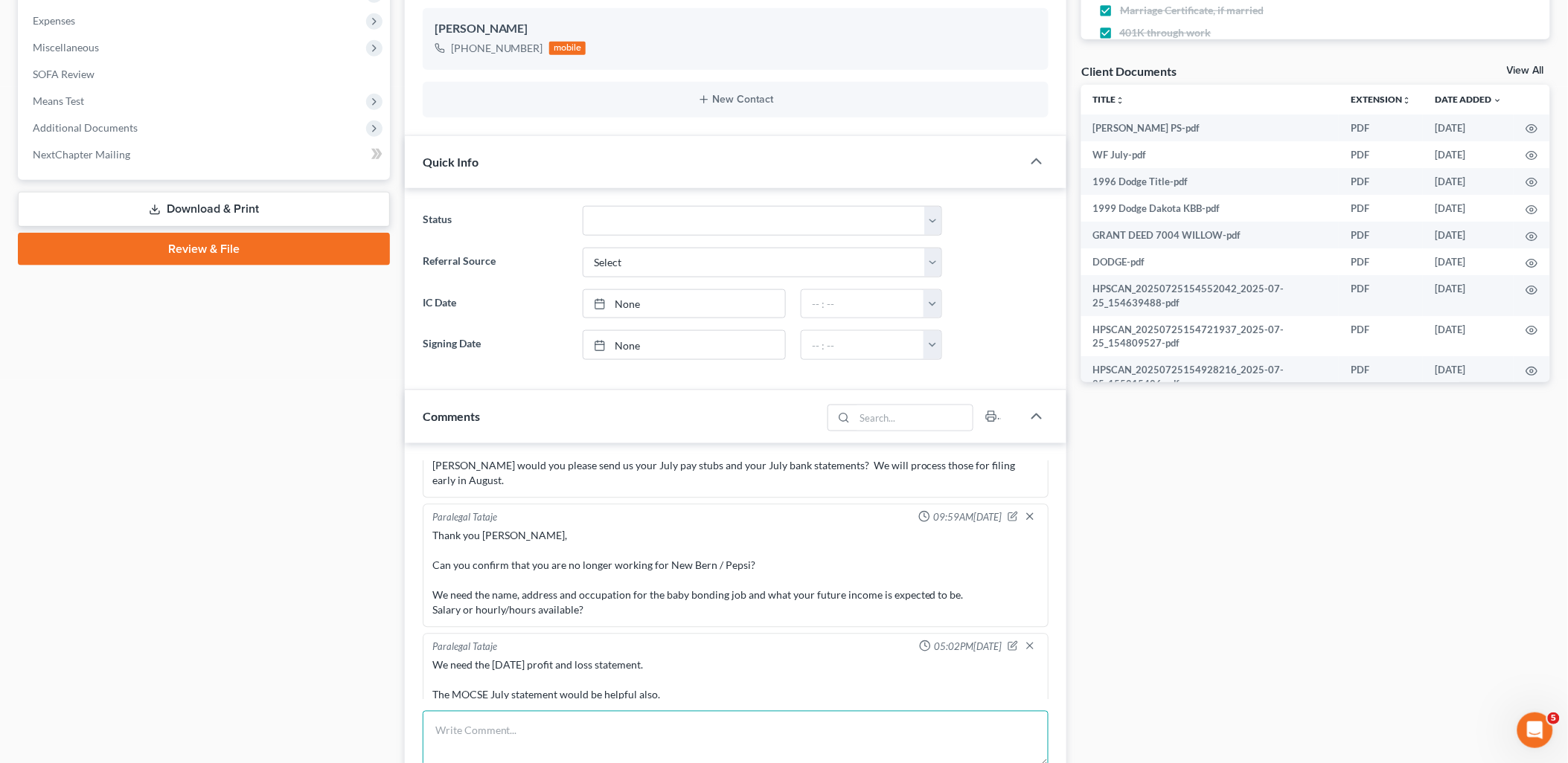
click at [595, 727] on textarea at bounding box center [735, 738] width 626 height 55
paste textarea "Thank you for the July profit and loss statement. You list payroll for [PERSON_…"
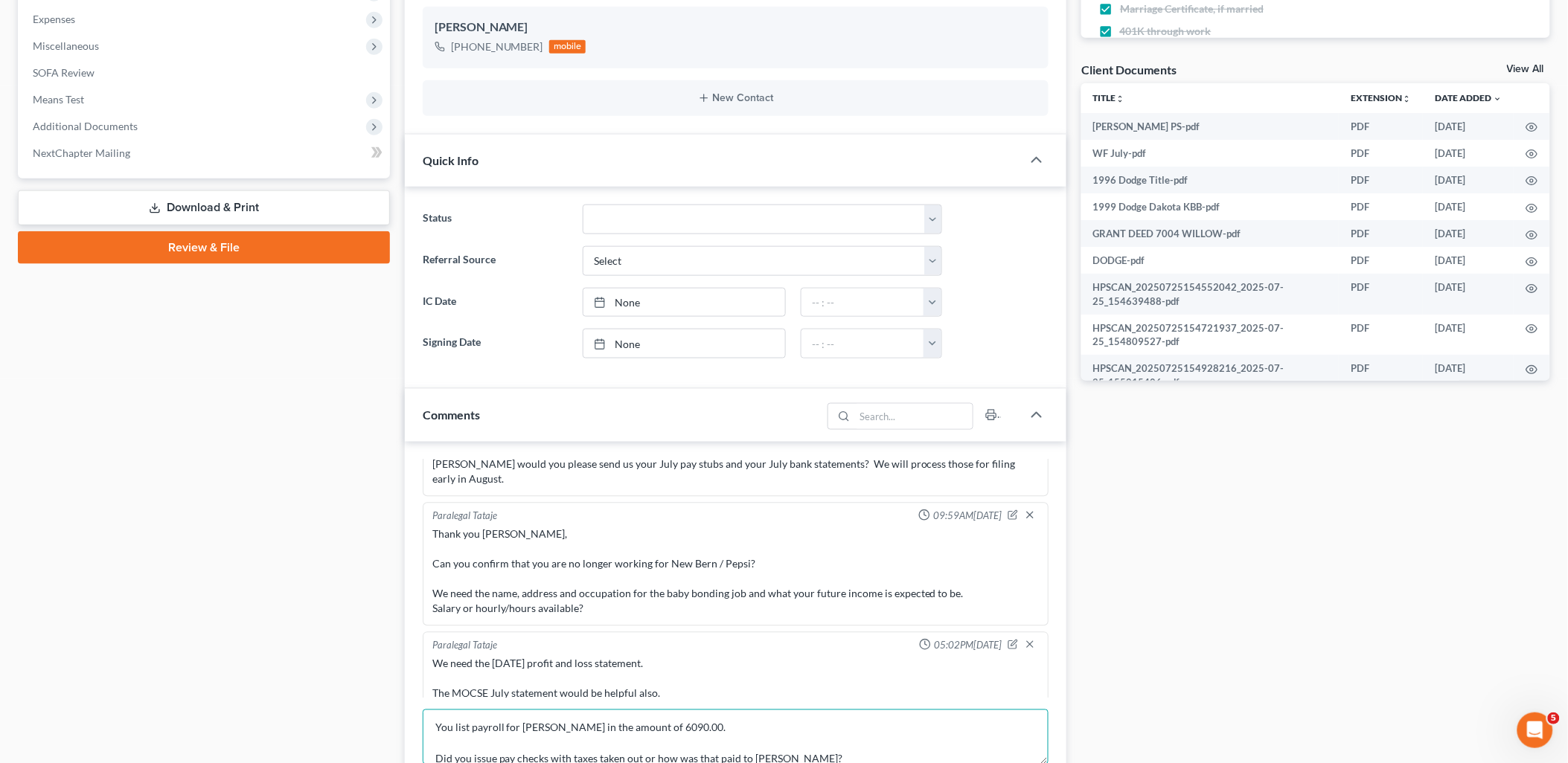
scroll to position [994, 0]
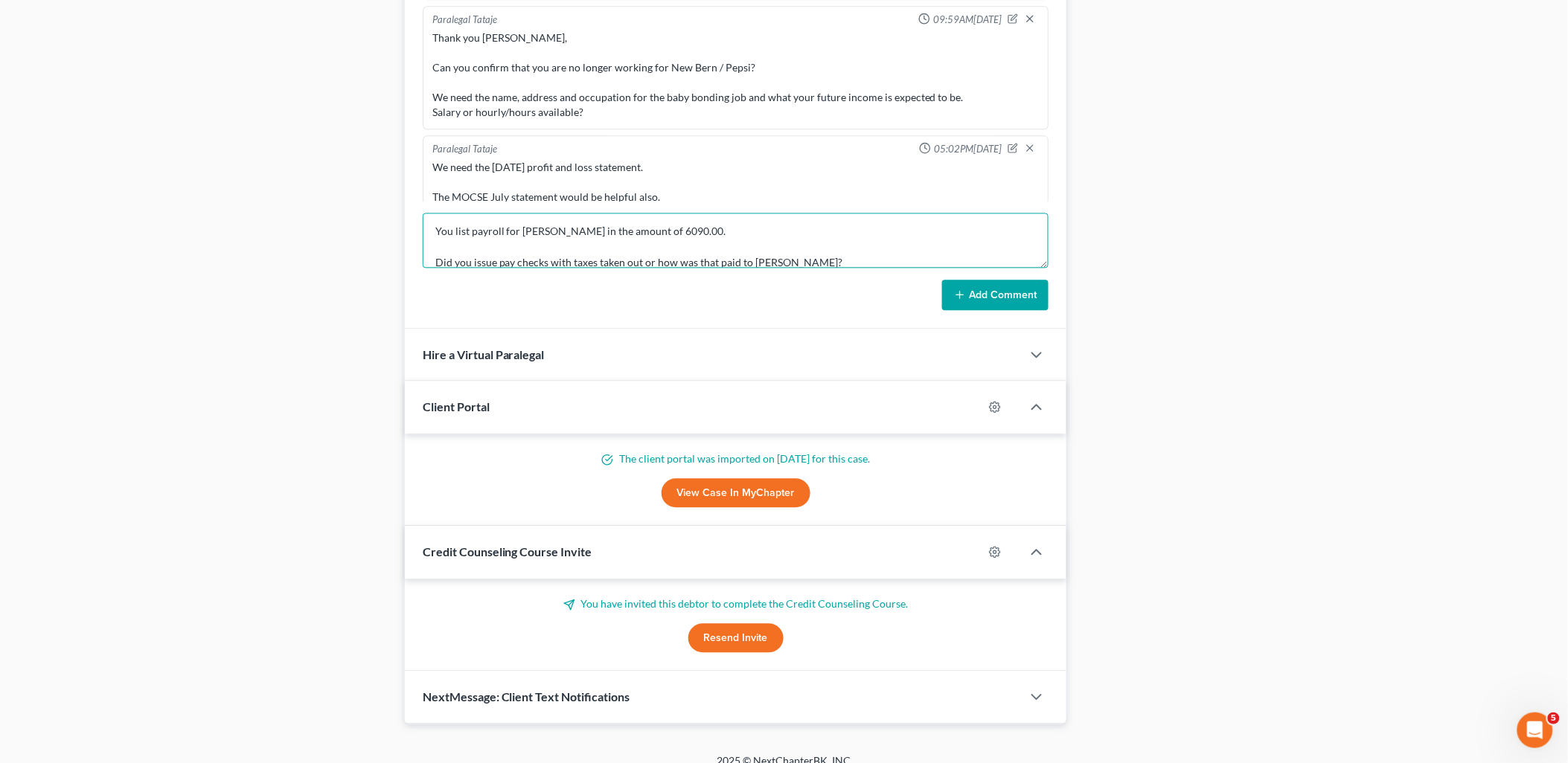
type textarea "Thank you for the July profit and loss statement. You list payroll for [PERSON_…"
click at [1009, 301] on button "Add Comment" at bounding box center [994, 296] width 106 height 31
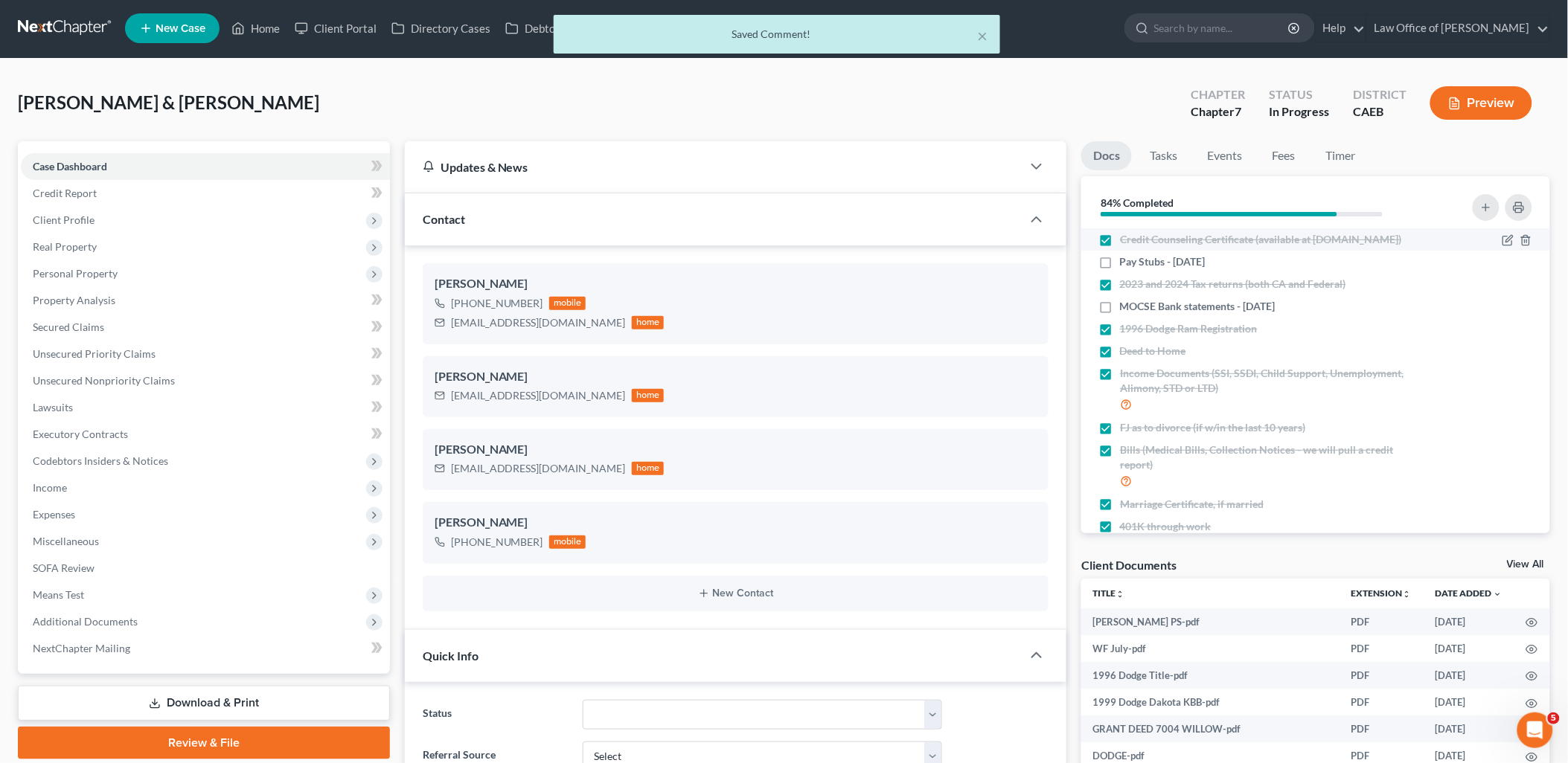
scroll to position [1662, 0]
click at [1120, 269] on label "Pay Stubs - [DATE]" at bounding box center [1163, 262] width 85 height 15
click at [1126, 264] on input "Pay Stubs - [DATE]" at bounding box center [1130, 259] width 9 height 9
checkbox input "true"
drag, startPoint x: 1515, startPoint y: 553, endPoint x: 1518, endPoint y: 566, distance: 13.3
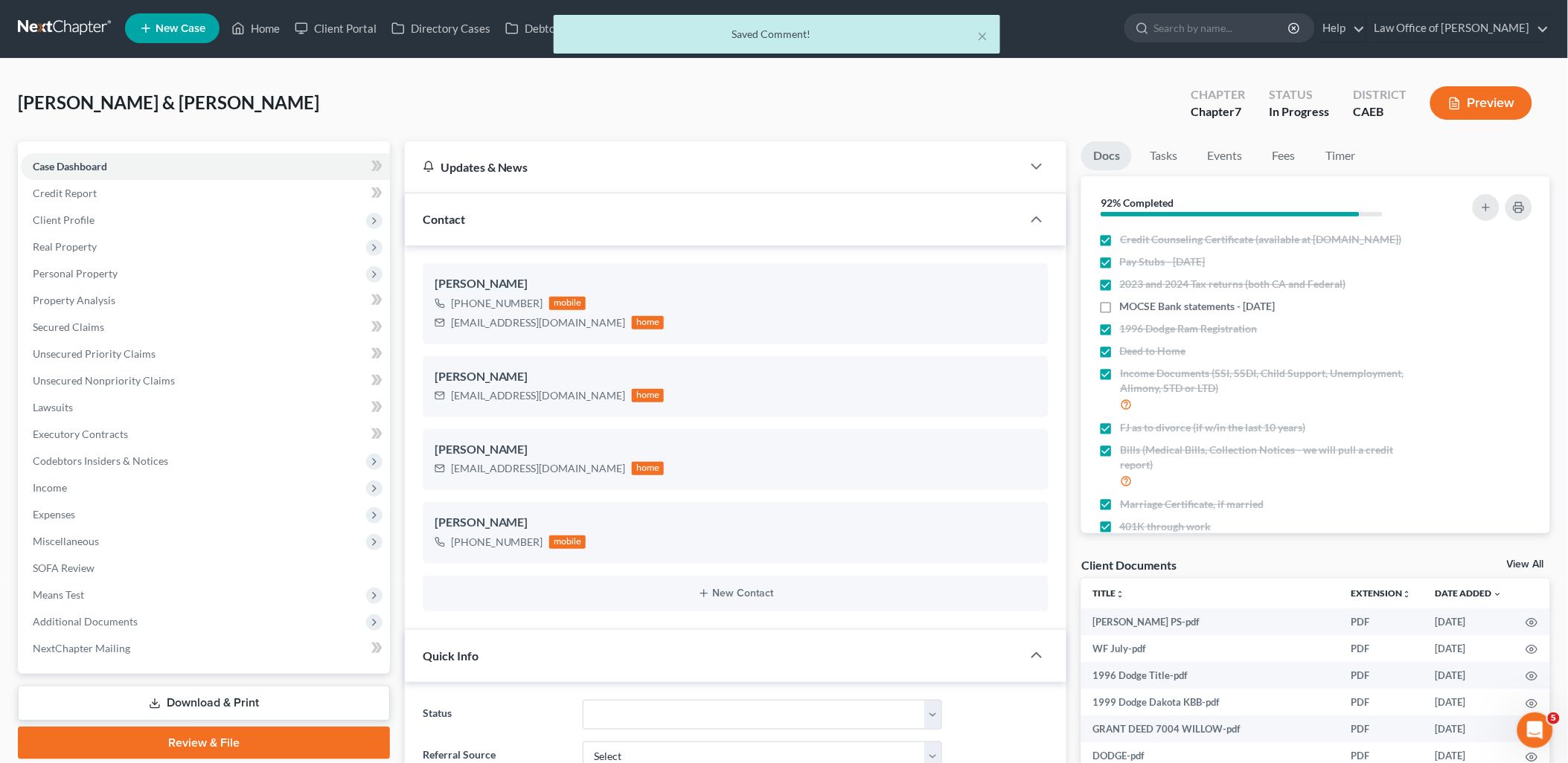
click at [1518, 566] on link "View All" at bounding box center [1525, 564] width 37 height 10
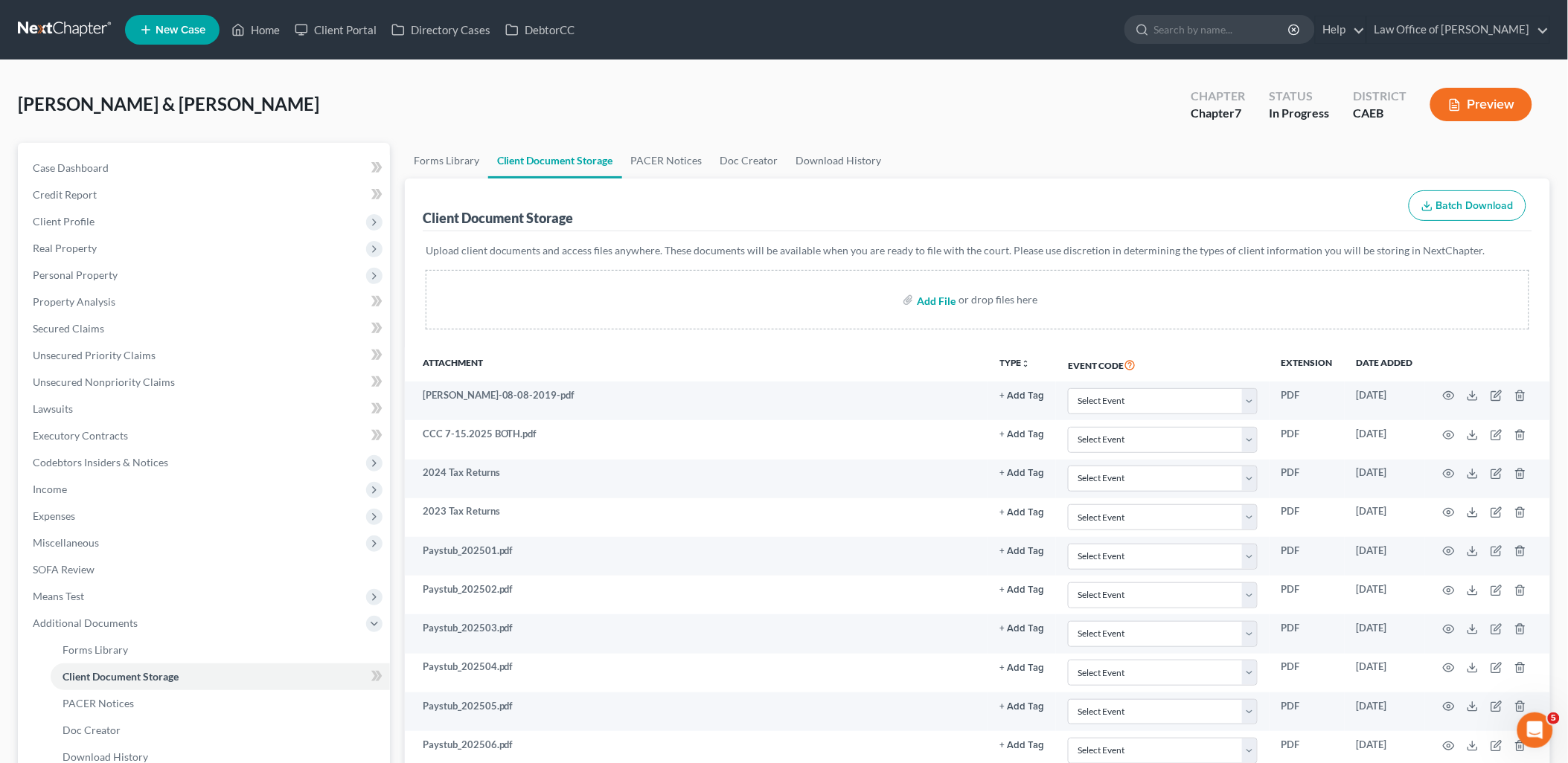
click at [935, 303] on input "file" at bounding box center [935, 300] width 36 height 27
type input "C:\fakepath\WaterTruck July .pdf"
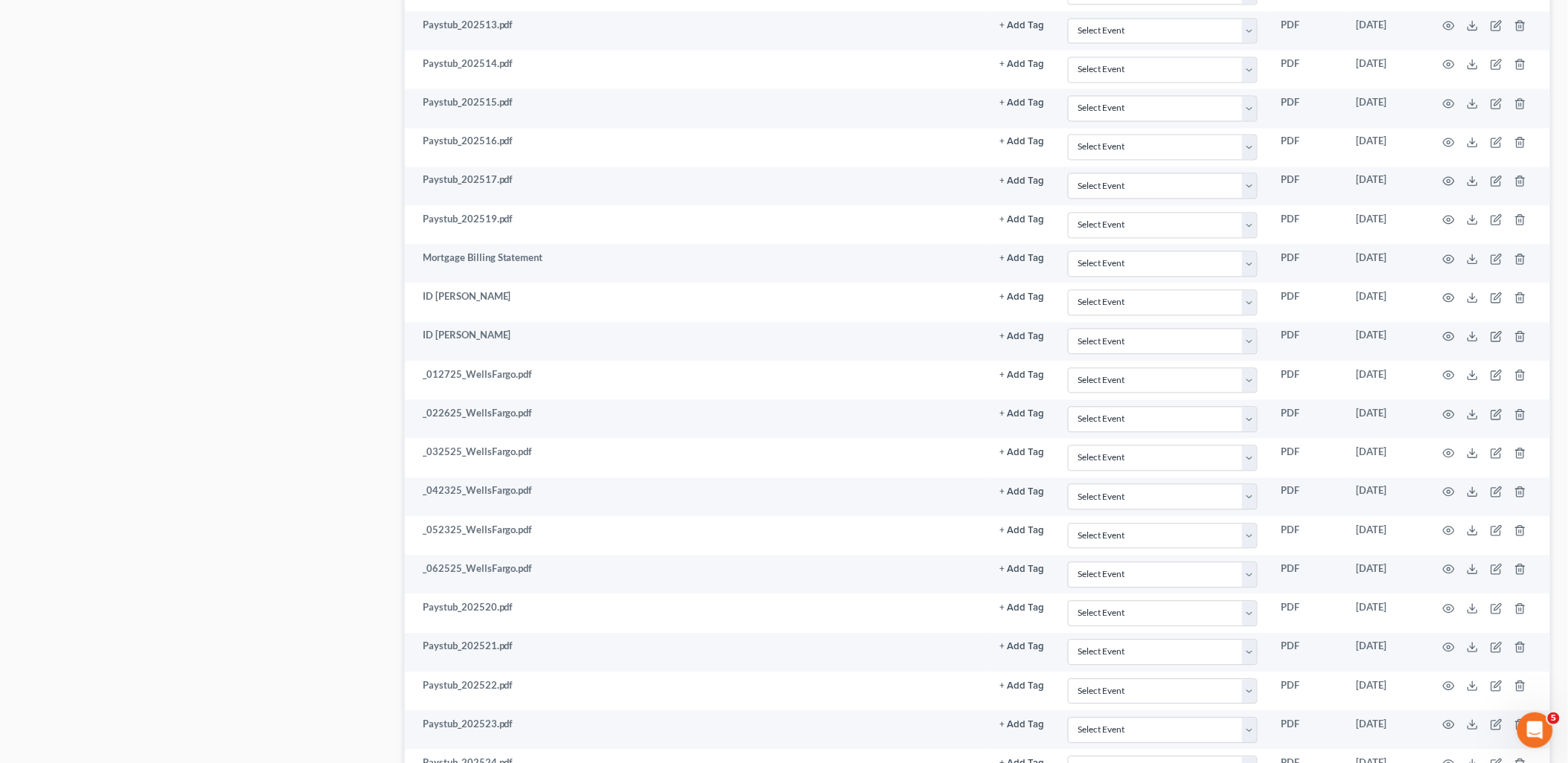
scroll to position [1958, 0]
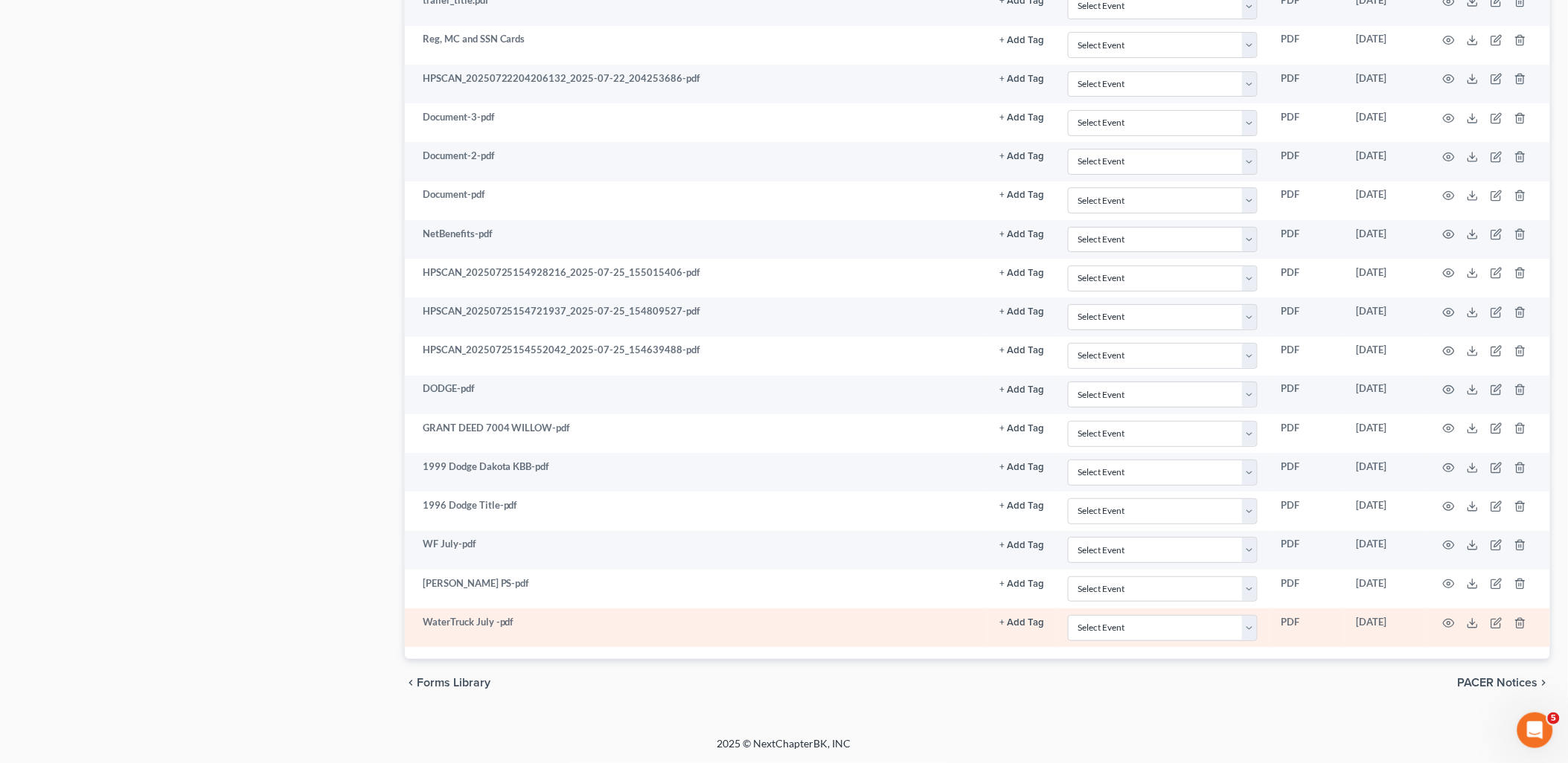
click at [1499, 629] on td at bounding box center [1487, 628] width 125 height 39
click at [1496, 622] on icon "button" at bounding box center [1496, 623] width 12 height 12
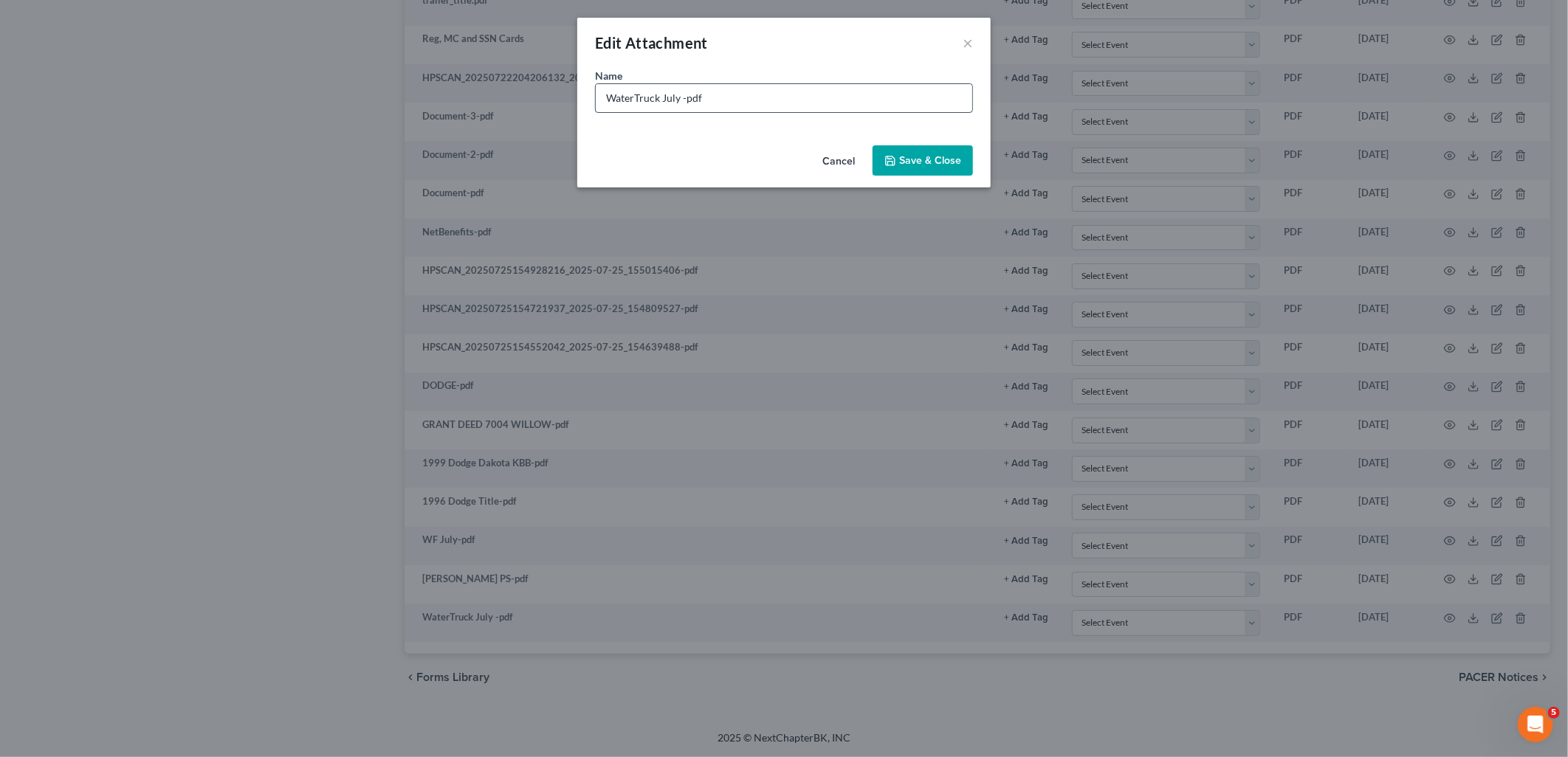
click at [608, 97] on input "WaterTruck July -pdf" at bounding box center [784, 98] width 377 height 28
click at [755, 99] on input "PnL Statement WaterTruck July -pdf" at bounding box center [784, 98] width 377 height 28
type input "PnL Statement WaterTruck [DATE]"
click at [933, 172] on button "Save & Close" at bounding box center [923, 161] width 100 height 31
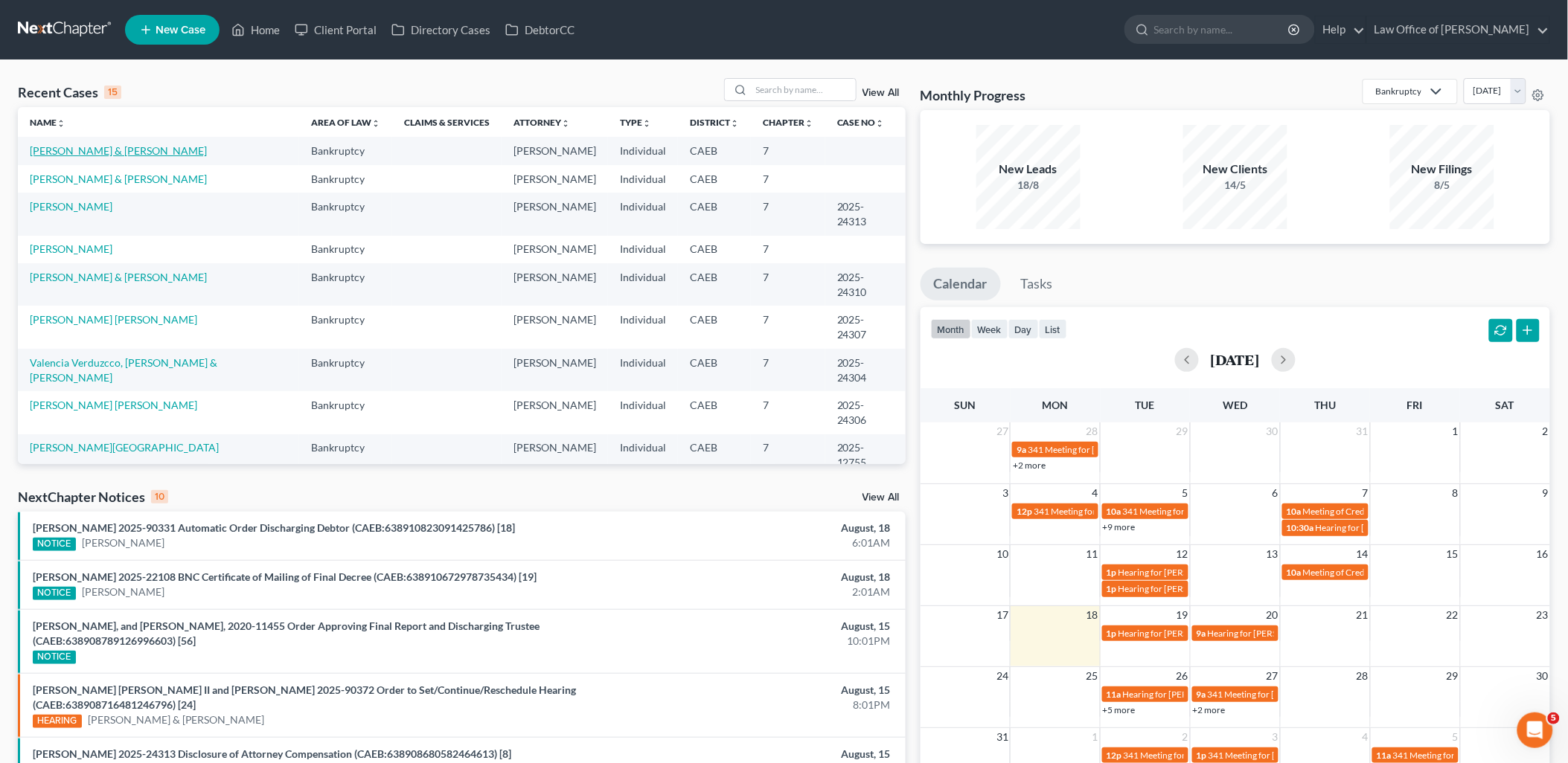
click at [57, 151] on link "[PERSON_NAME] & [PERSON_NAME]" at bounding box center [118, 151] width 177 height 12
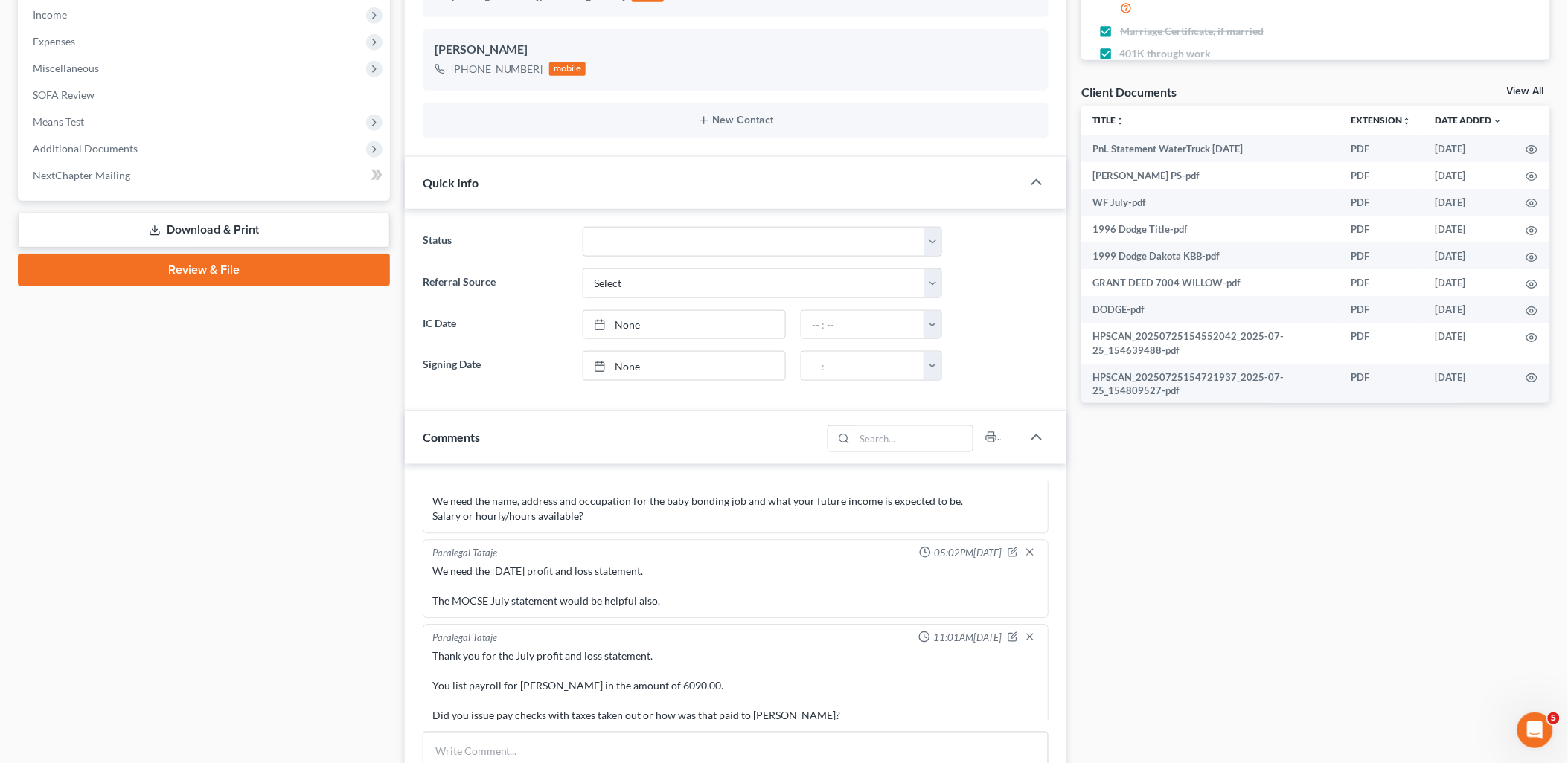
scroll to position [661, 0]
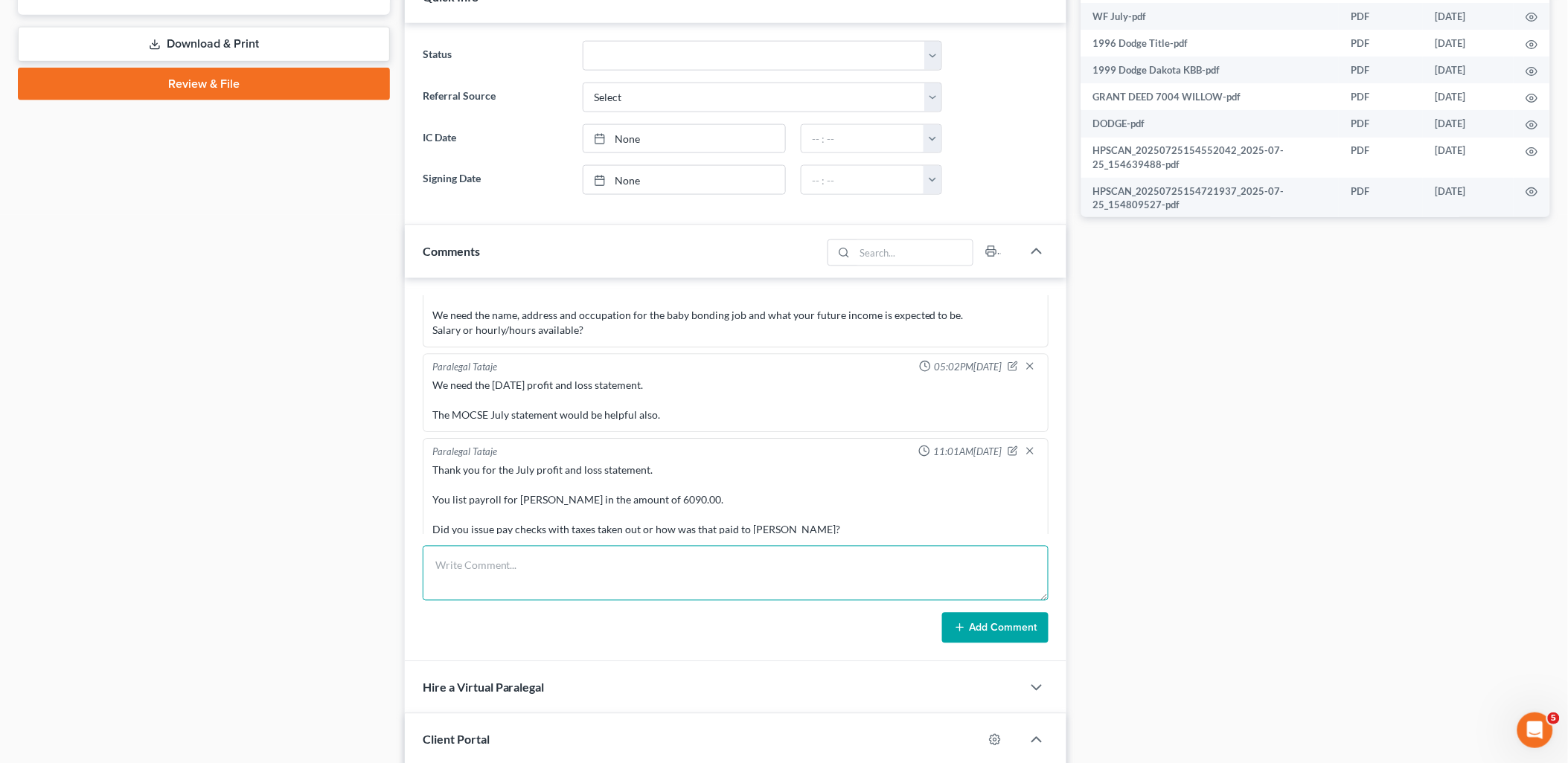
click at [532, 566] on textarea at bounding box center [735, 574] width 626 height 55
paste textarea "I think we have a new problem. As of 8/6 he was due 25230.00 for this job. Woul…"
type textarea "I think we have a new problem. As of 8/6 he was due 25230.00 for this job. Woul…"
drag, startPoint x: 988, startPoint y: 619, endPoint x: 1013, endPoint y: 620, distance: 25.0
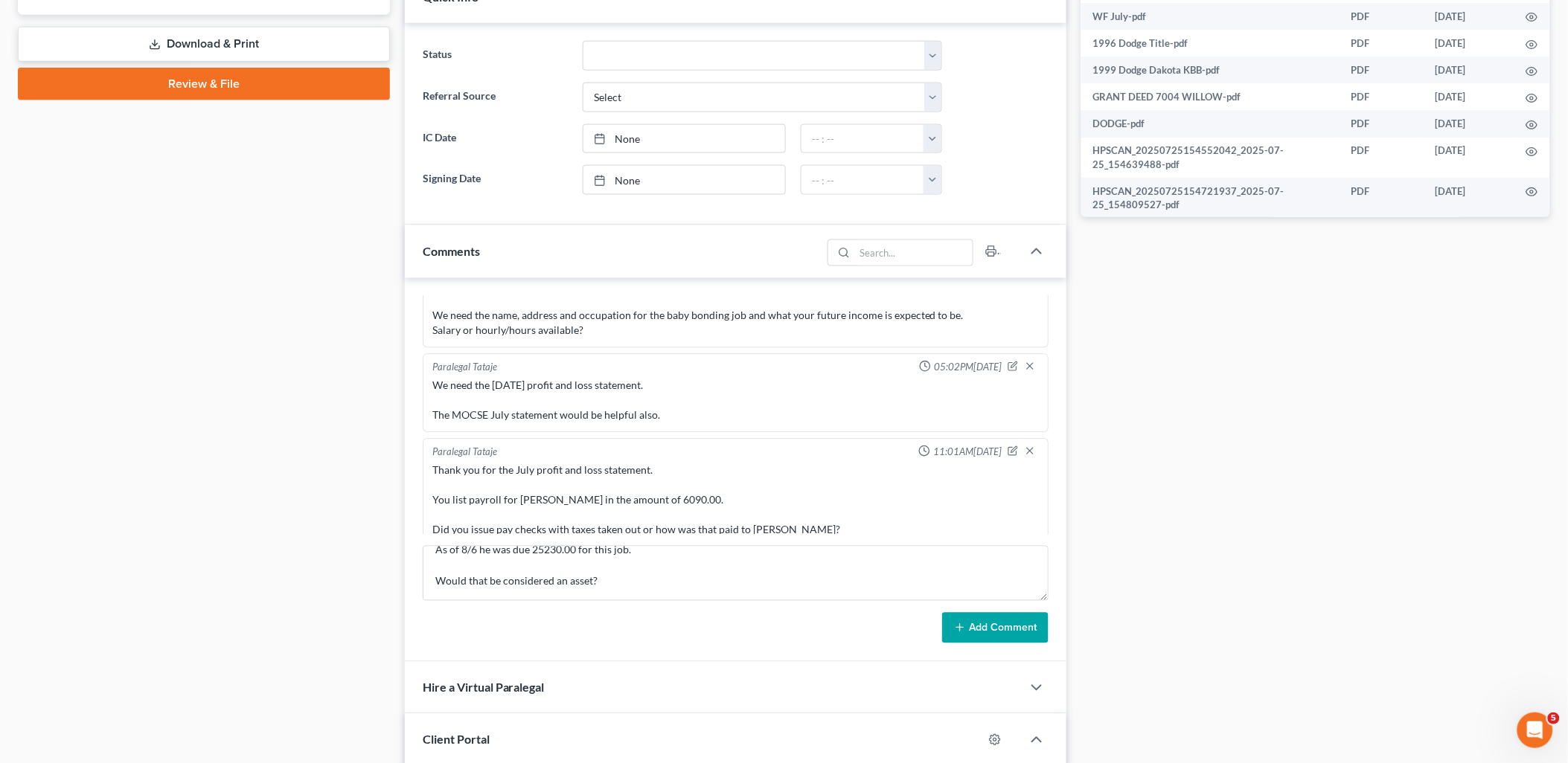
click at [988, 619] on button "Add Comment" at bounding box center [994, 629] width 106 height 31
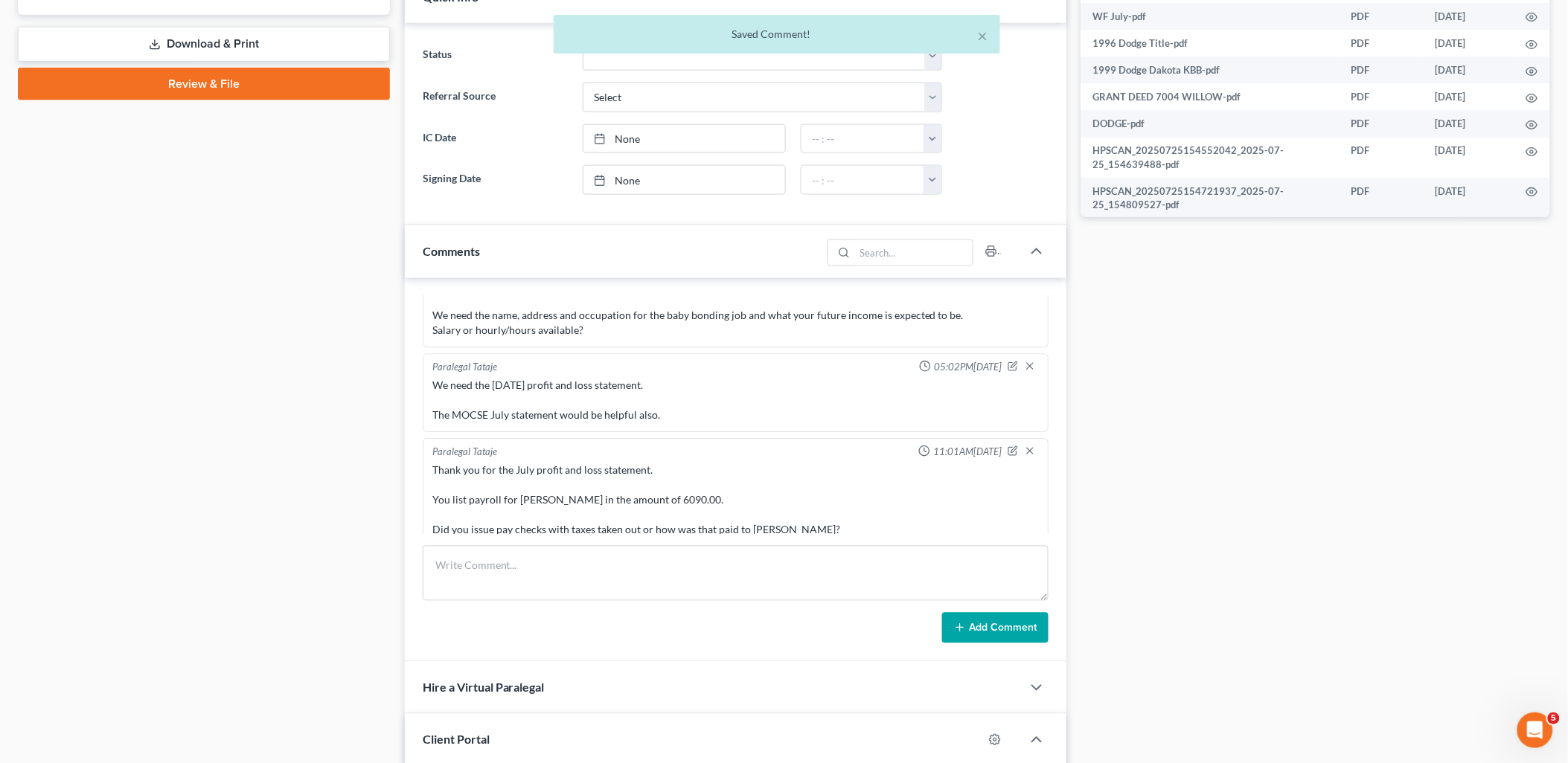
scroll to position [1776, 0]
